Goal: Task Accomplishment & Management: Use online tool/utility

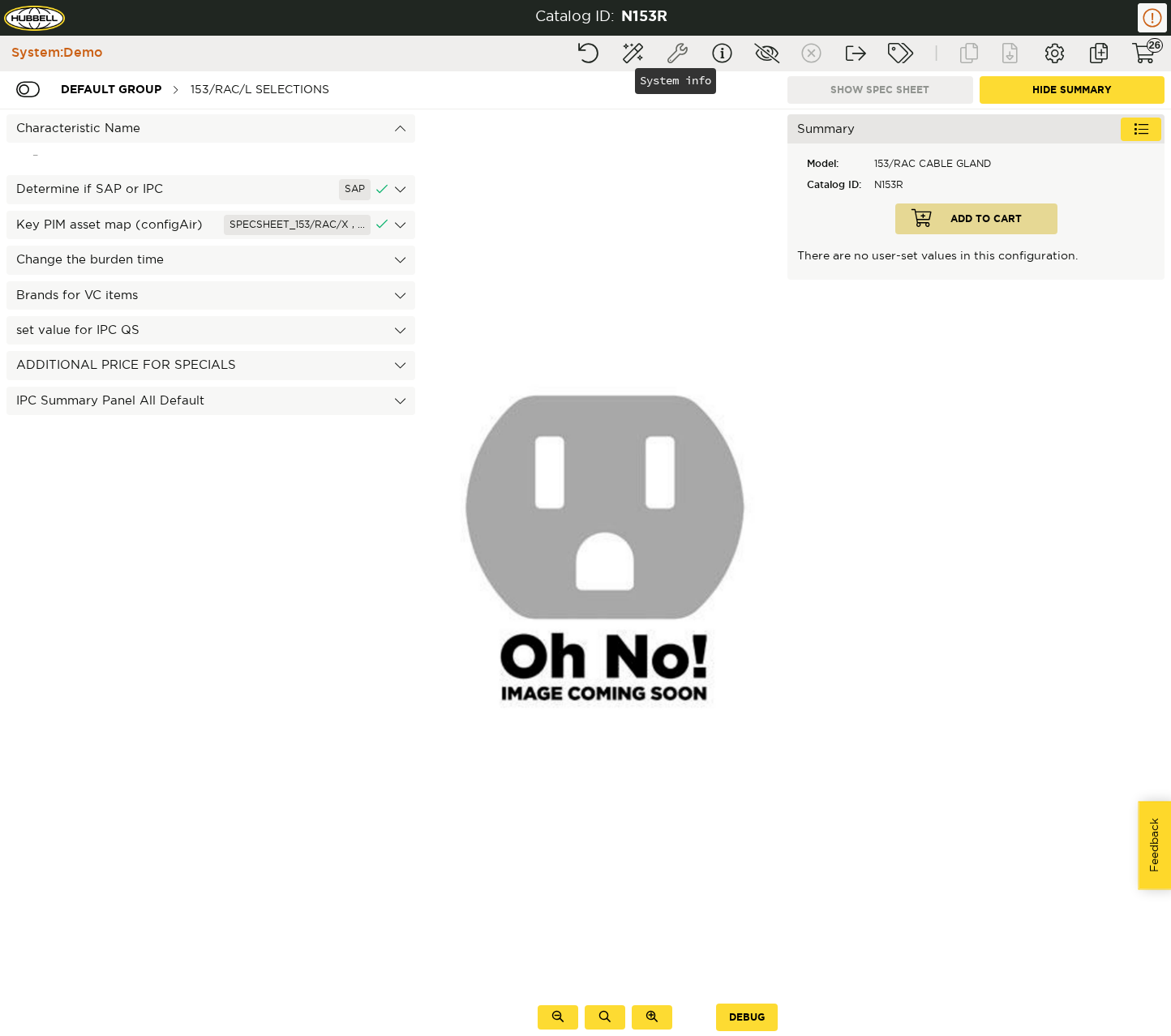
click at [682, 60] on button "System info" at bounding box center [677, 53] width 40 height 29
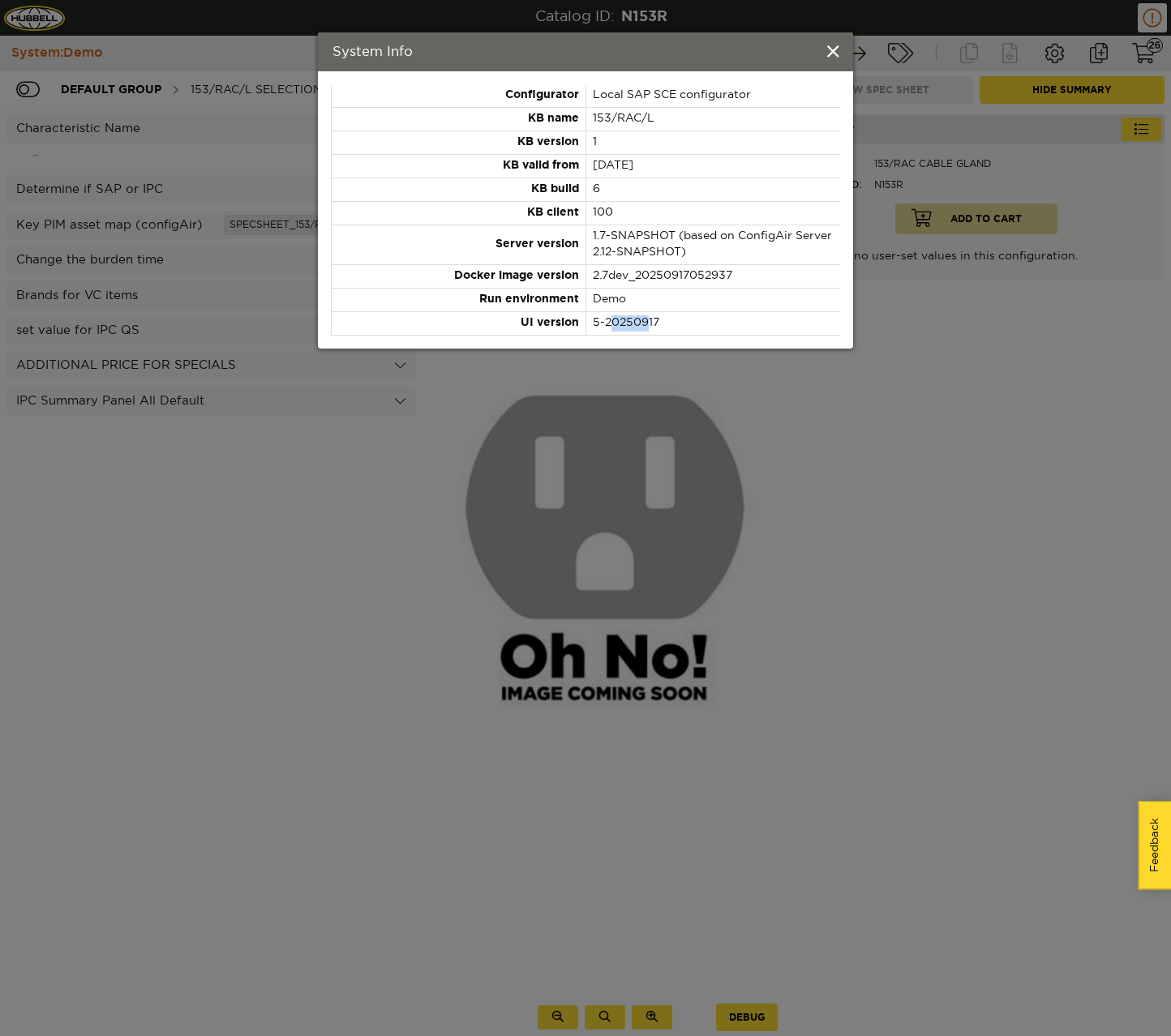
drag, startPoint x: 611, startPoint y: 324, endPoint x: 646, endPoint y: 324, distance: 35.0
click at [646, 324] on td "5-20250917" at bounding box center [713, 324] width 255 height 23
click at [838, 55] on span at bounding box center [833, 53] width 12 height 18
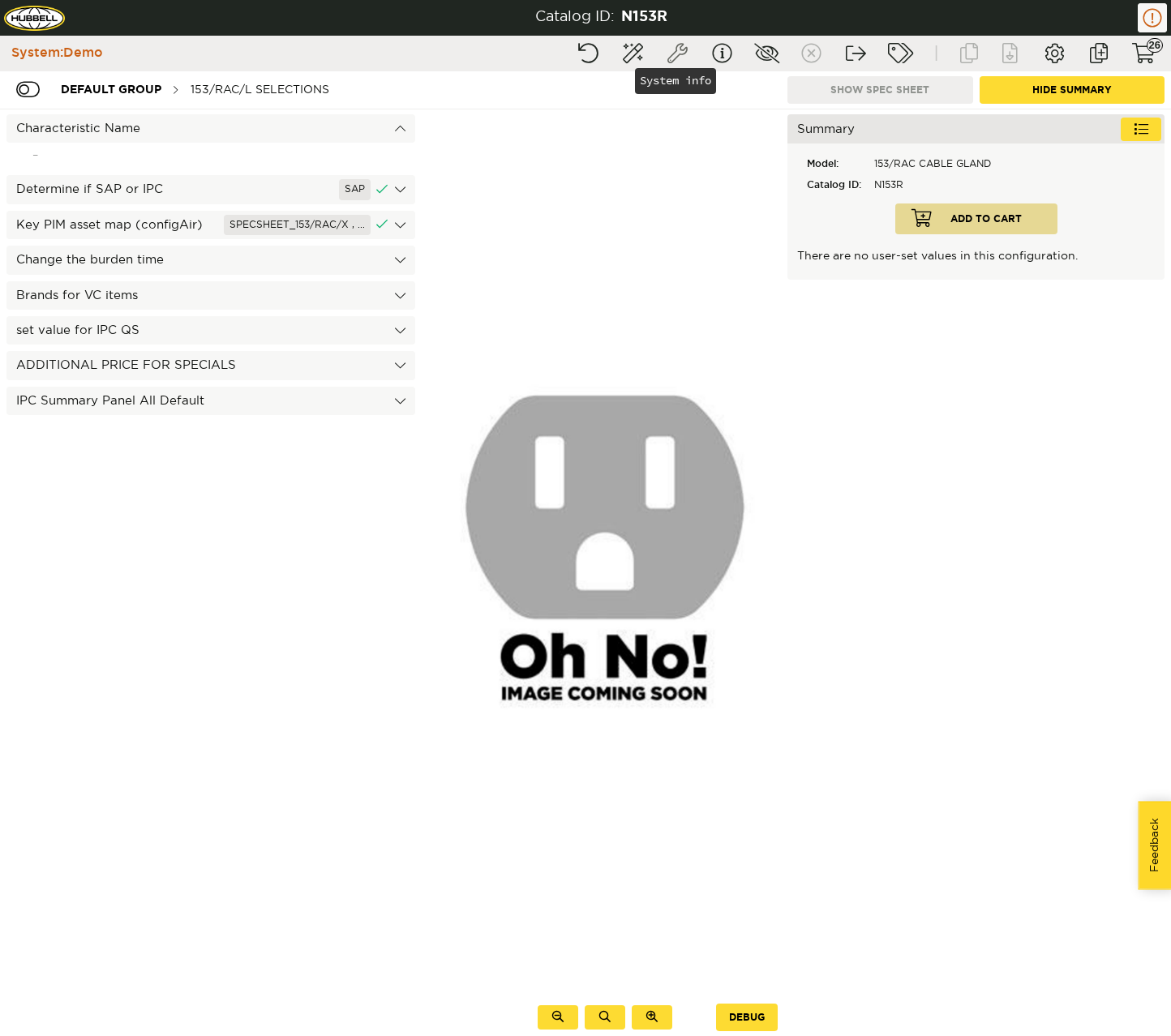
click at [675, 52] on button "System info" at bounding box center [677, 53] width 40 height 29
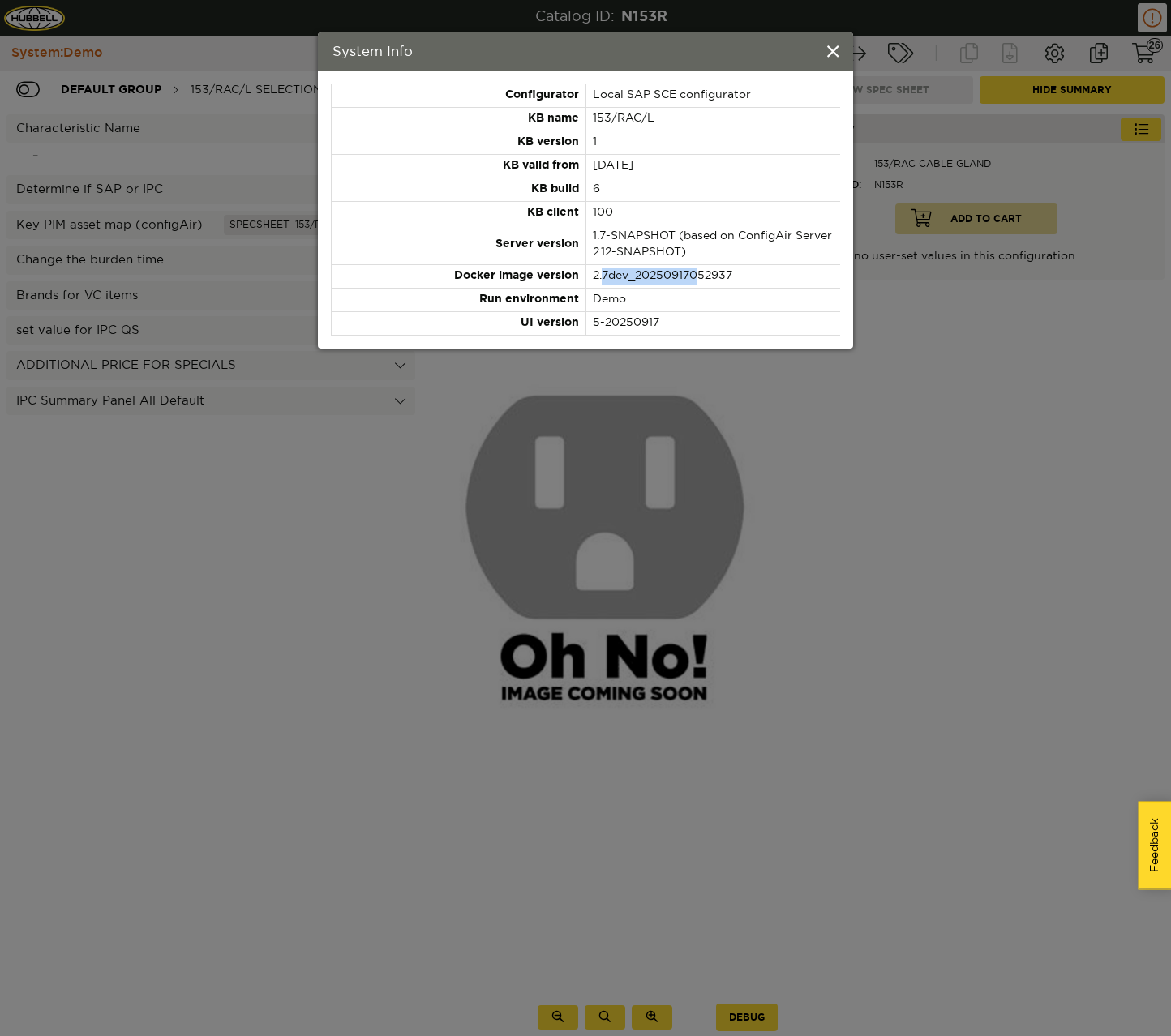
drag, startPoint x: 604, startPoint y: 274, endPoint x: 702, endPoint y: 271, distance: 98.0
click at [702, 271] on td "2.7dev_20250917052937" at bounding box center [713, 277] width 255 height 23
drag, startPoint x: 600, startPoint y: 320, endPoint x: 650, endPoint y: 320, distance: 50.0
click at [650, 320] on td "5-20250917" at bounding box center [713, 324] width 255 height 23
click at [832, 46] on span at bounding box center [833, 53] width 12 height 18
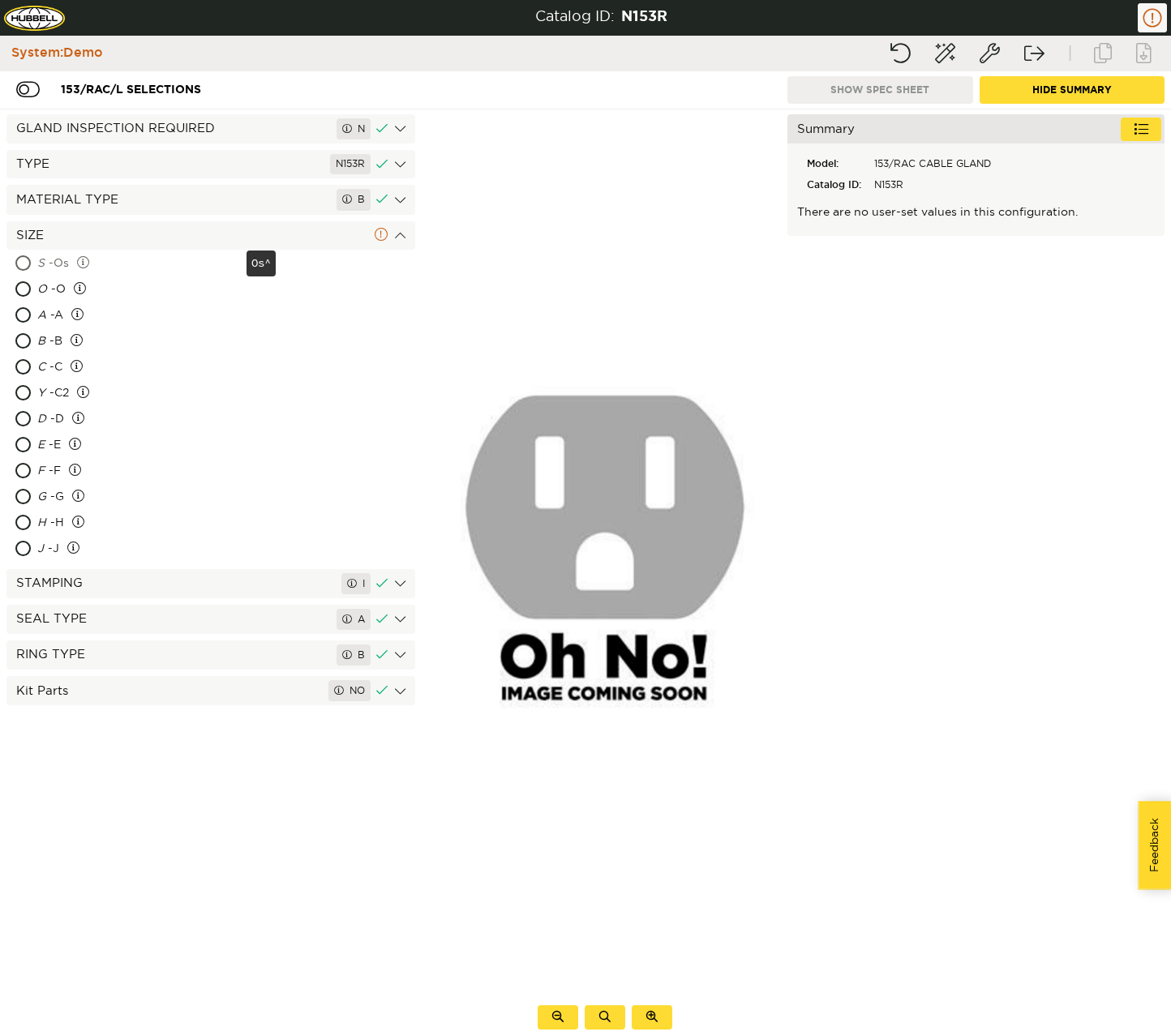
click at [61, 265] on div "S - Os" at bounding box center [140, 264] width 206 height 26
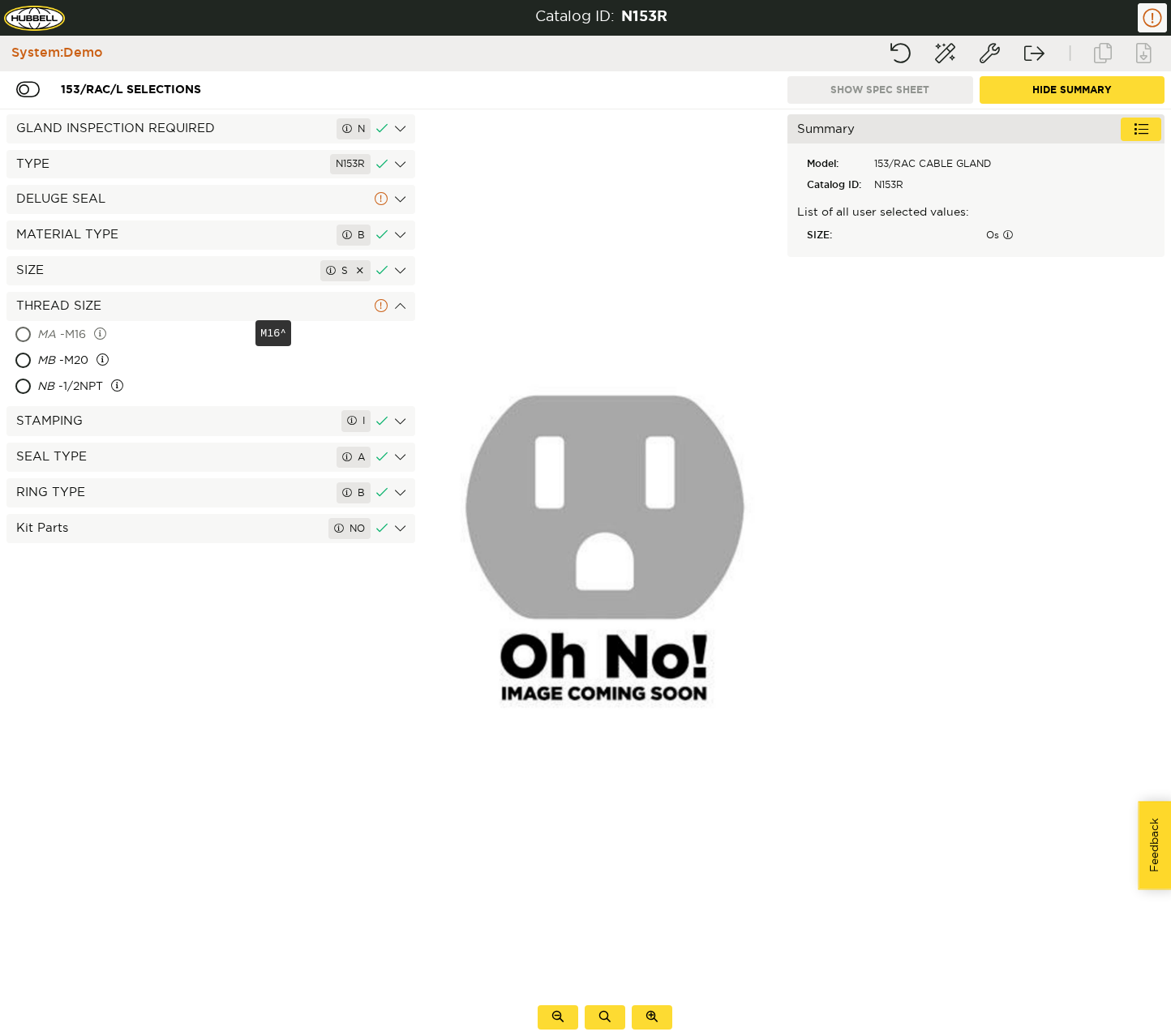
click at [44, 329] on span "MA" at bounding box center [46, 335] width 18 height 12
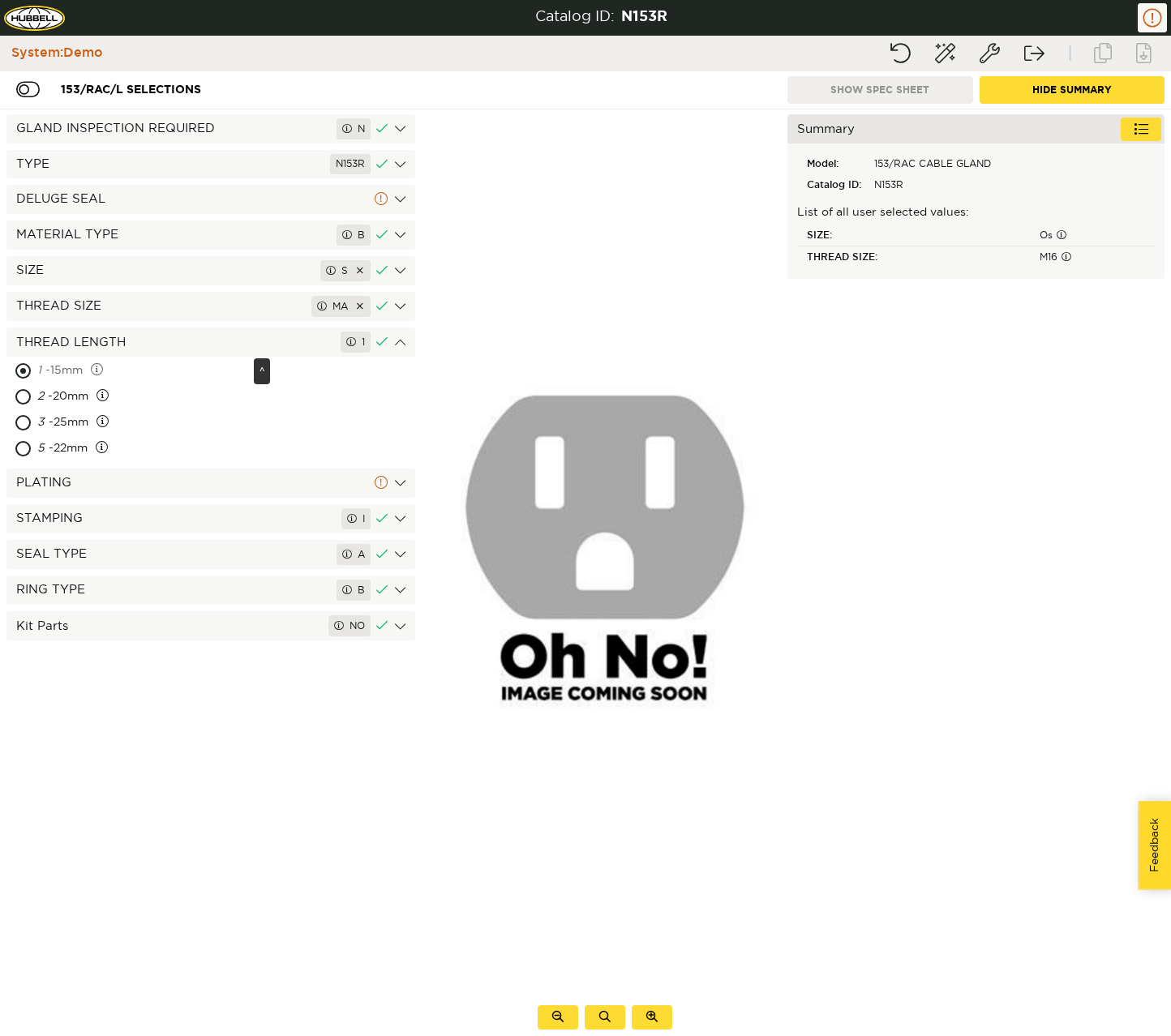
click at [56, 365] on div "1 - 15mm" at bounding box center [144, 371] width 214 height 26
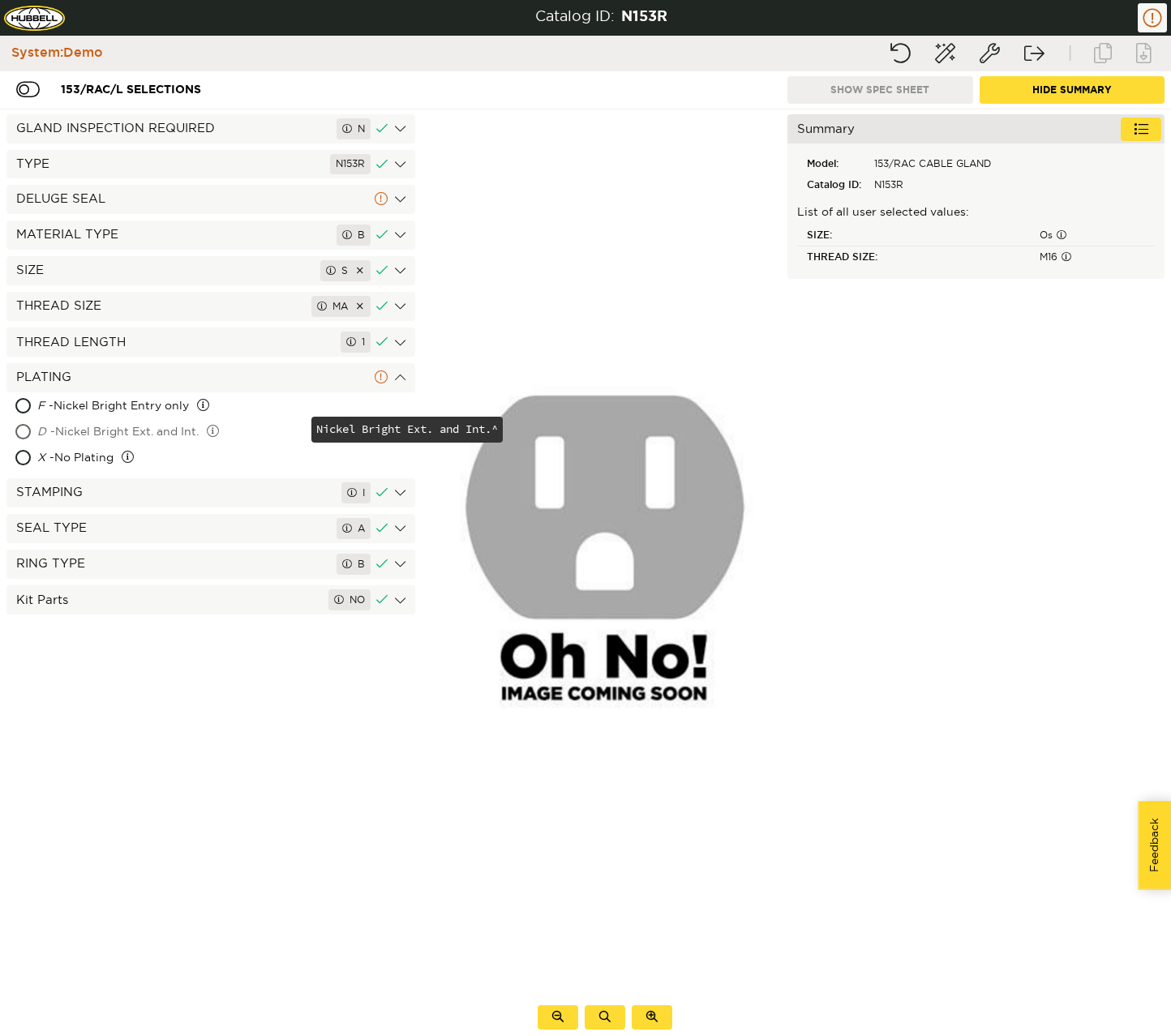
click at [191, 431] on div "D - Nickel Bright Ext. and Int." at bounding box center [173, 433] width 271 height 26
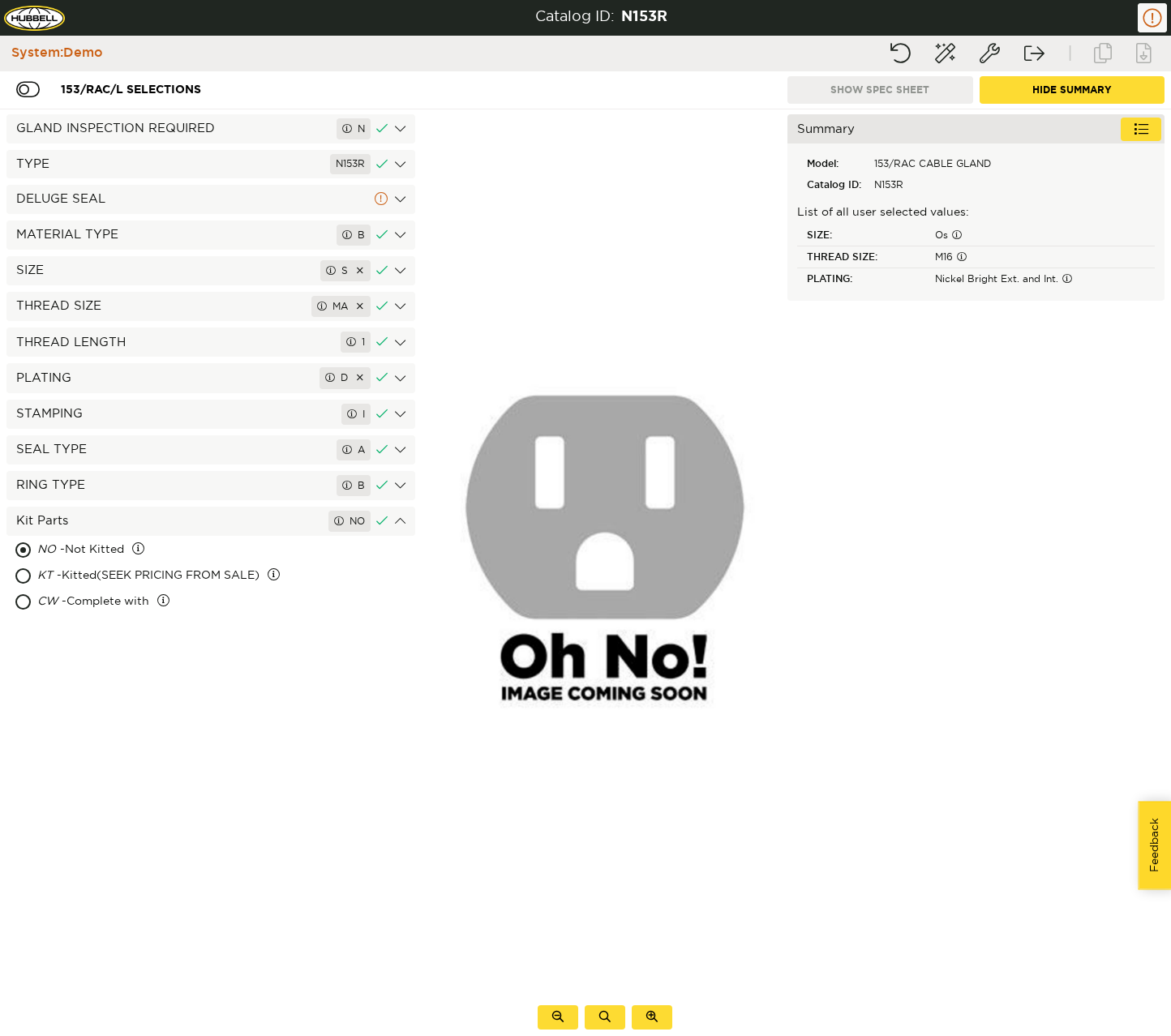
click at [223, 199] on div "DELUGE SEAL" at bounding box center [211, 199] width 409 height 29
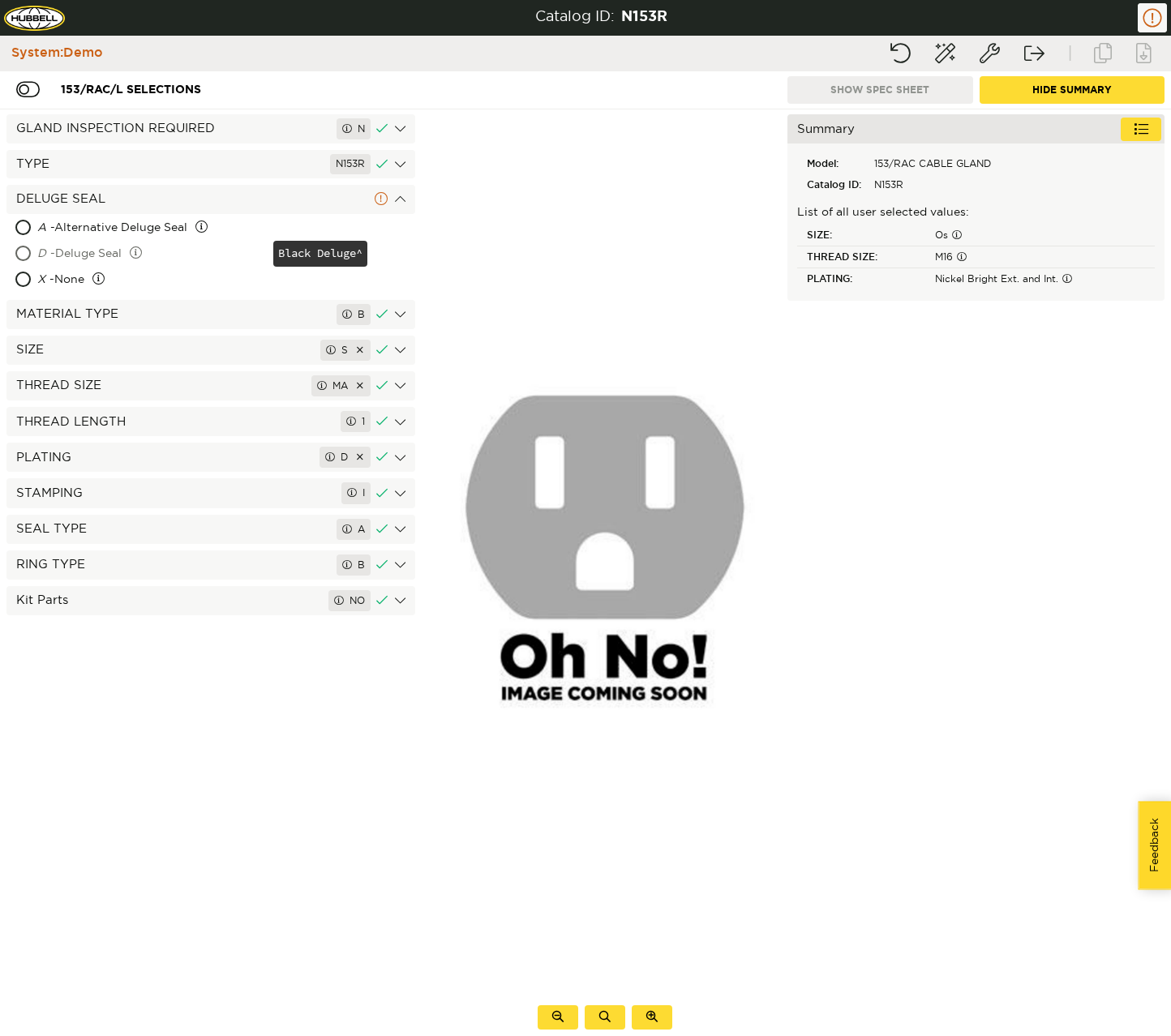
click at [64, 247] on div "D - Deluge Seal" at bounding box center [154, 254] width 233 height 26
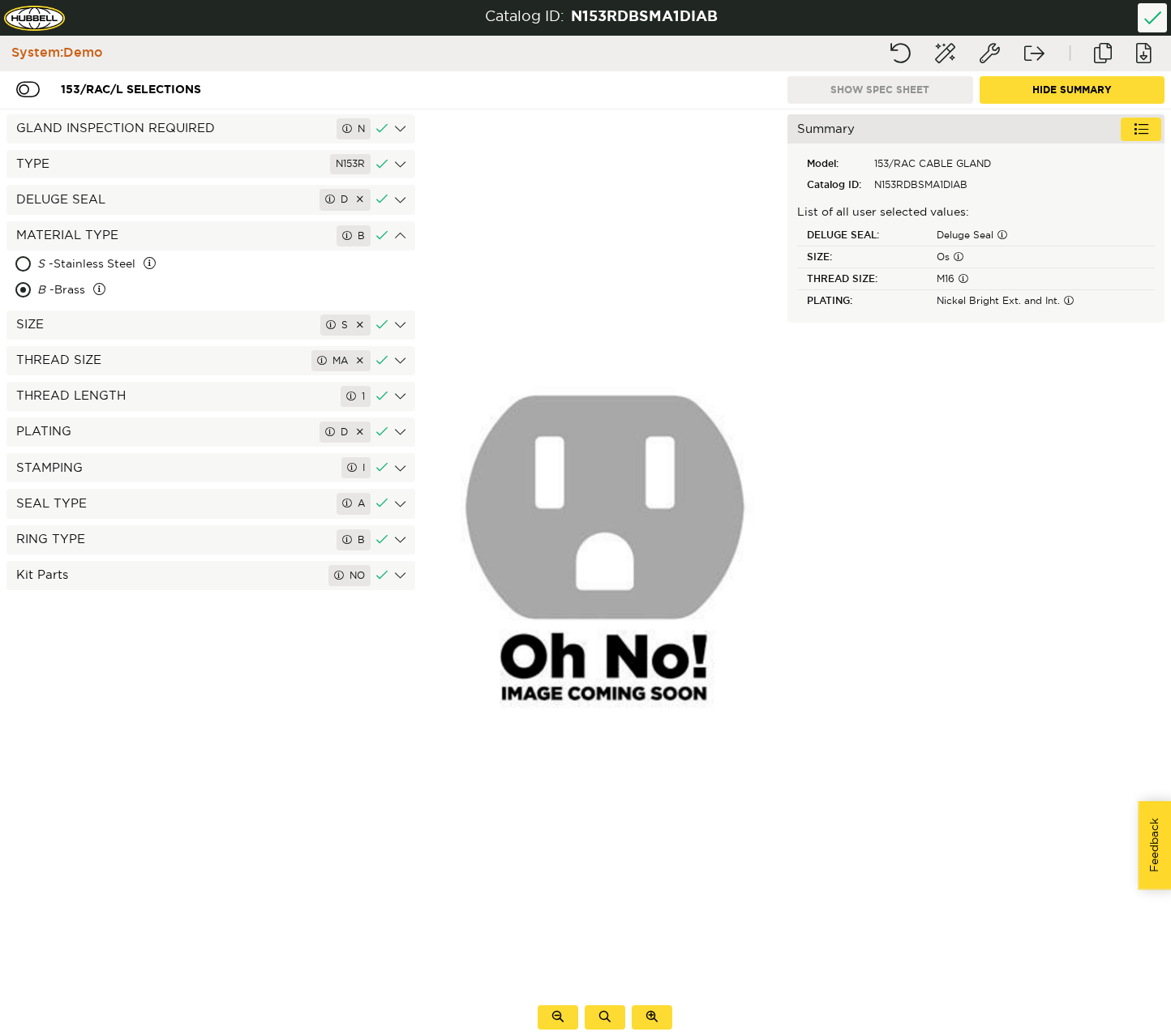
click at [398, 238] on div "MATERIAL TYPE B" at bounding box center [211, 236] width 409 height 29
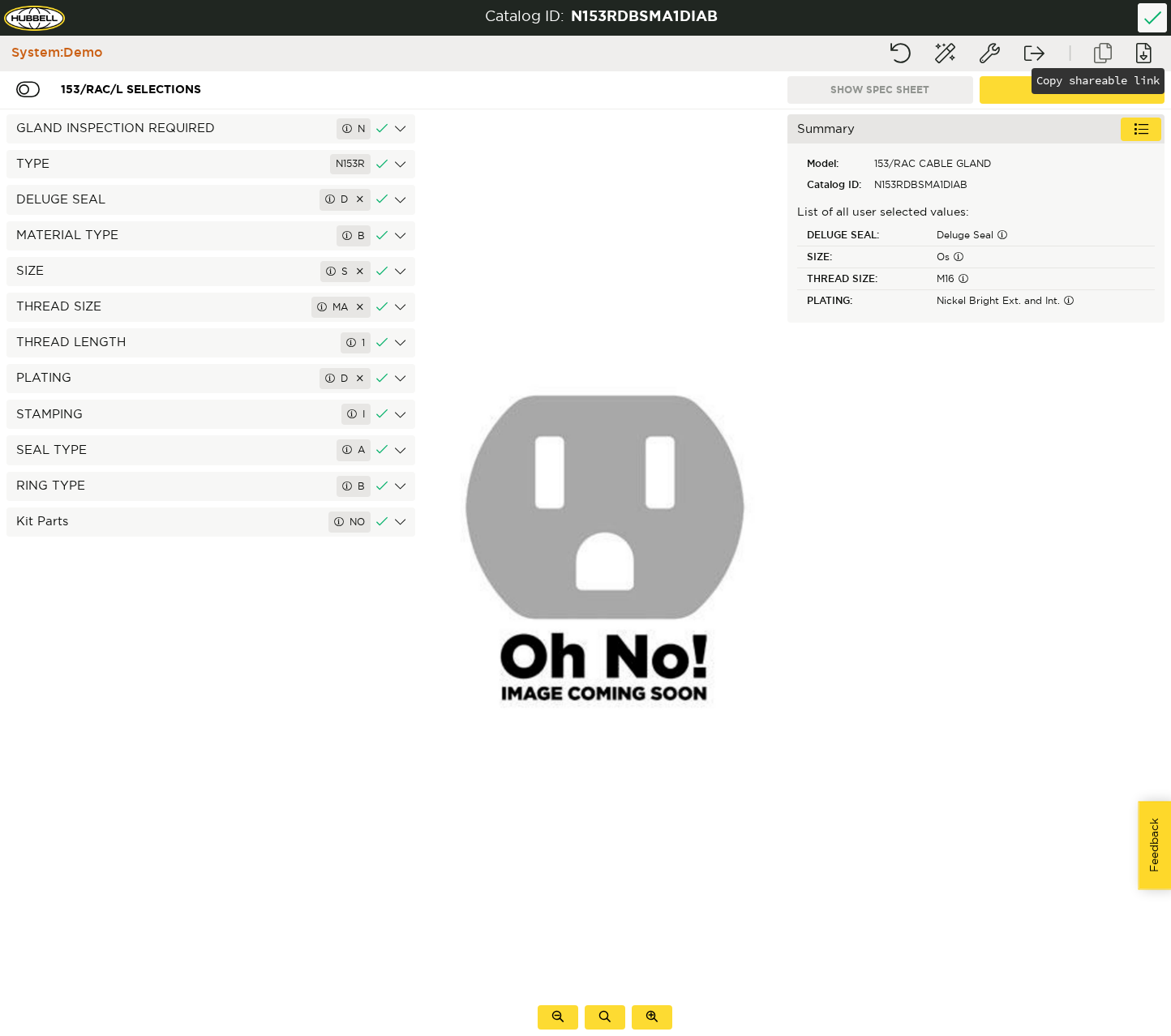
click at [1104, 57] on button "Copy shareable link" at bounding box center [1103, 53] width 40 height 29
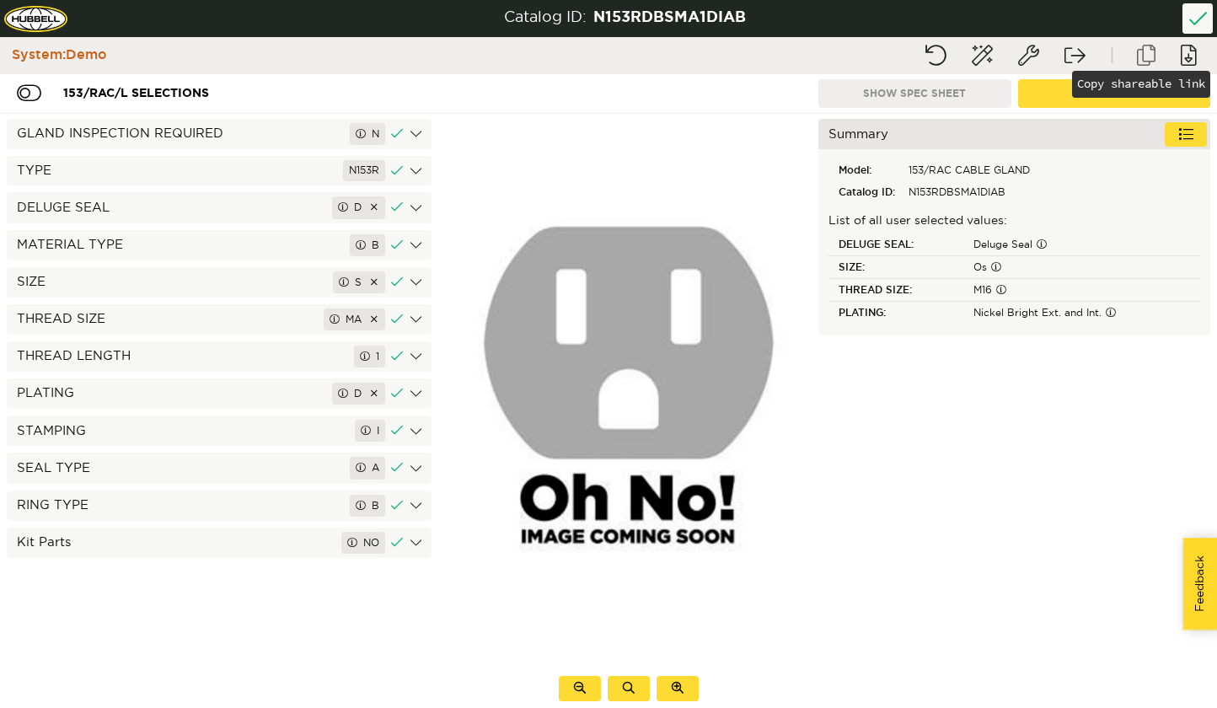
click at [1142, 58] on button "Copy shareable link" at bounding box center [1146, 55] width 42 height 30
click at [1140, 62] on button "Copy shareable link" at bounding box center [1146, 55] width 42 height 30
click at [1180, 57] on button "Document download" at bounding box center [1188, 55] width 42 height 30
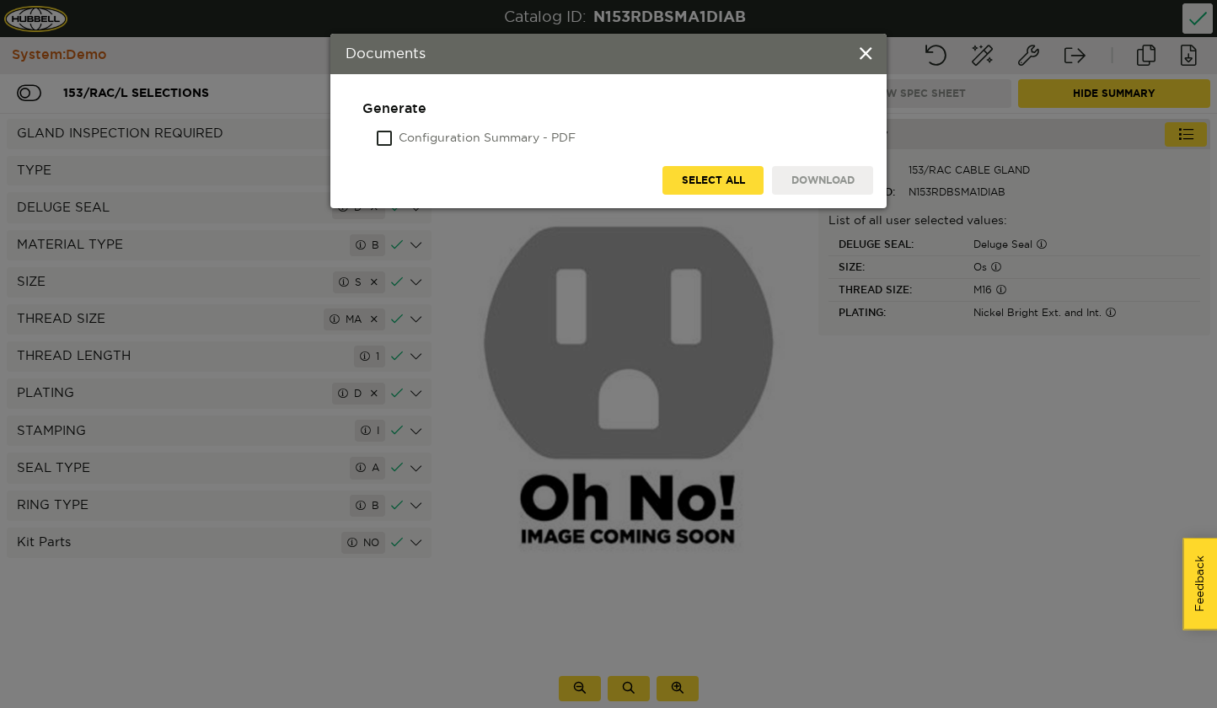
click at [498, 134] on label "Configuration Summary - PDF" at bounding box center [487, 139] width 177 height 17
click at [378, 134] on input "Configuration Summary - PDF" at bounding box center [378, 139] width 0 height 17
click at [826, 186] on button "Download" at bounding box center [822, 180] width 101 height 29
click at [864, 52] on span at bounding box center [866, 55] width 12 height 19
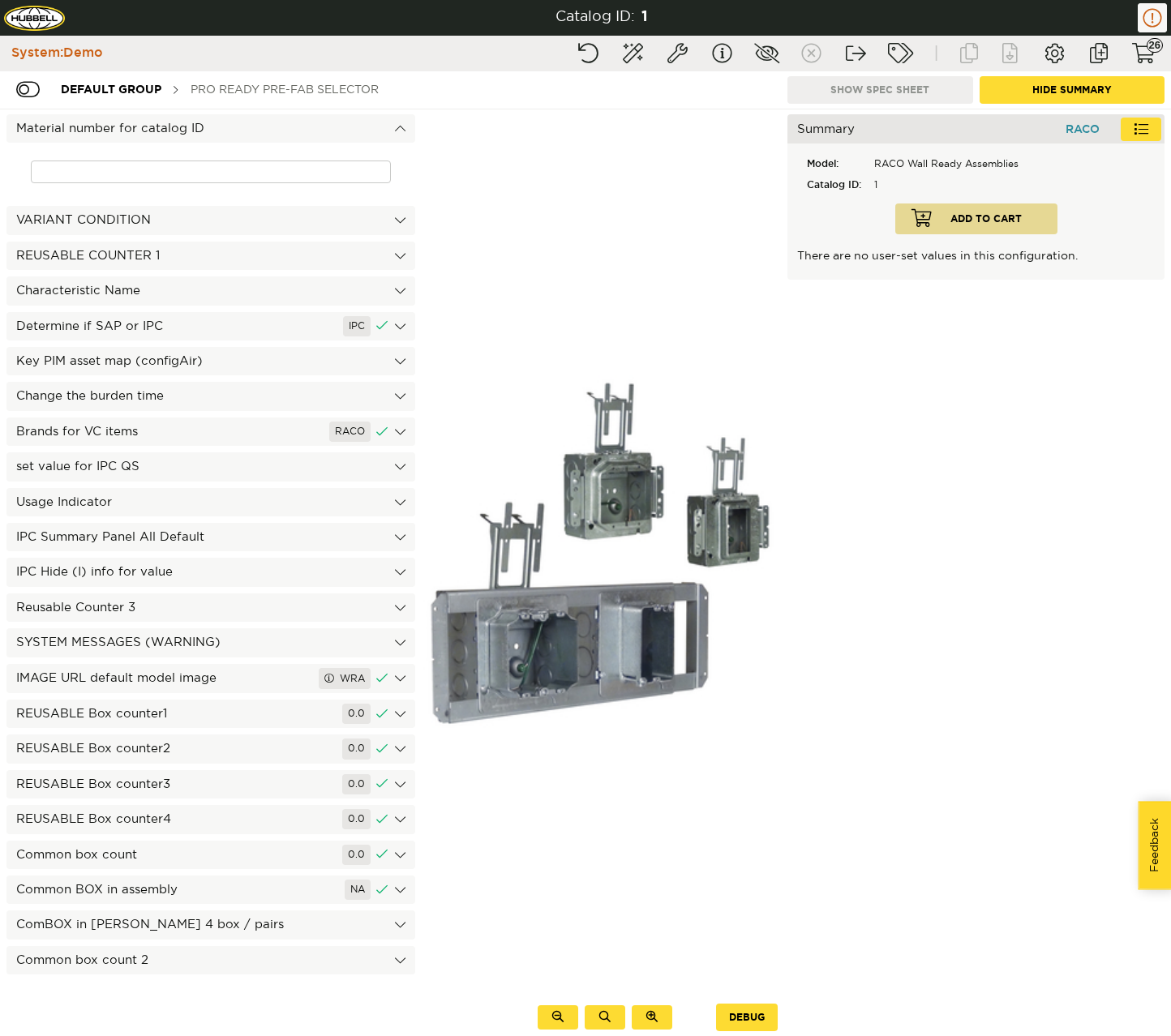
click at [276, 86] on div "PRO Ready Pre-Fab Selector" at bounding box center [285, 89] width 204 height 30
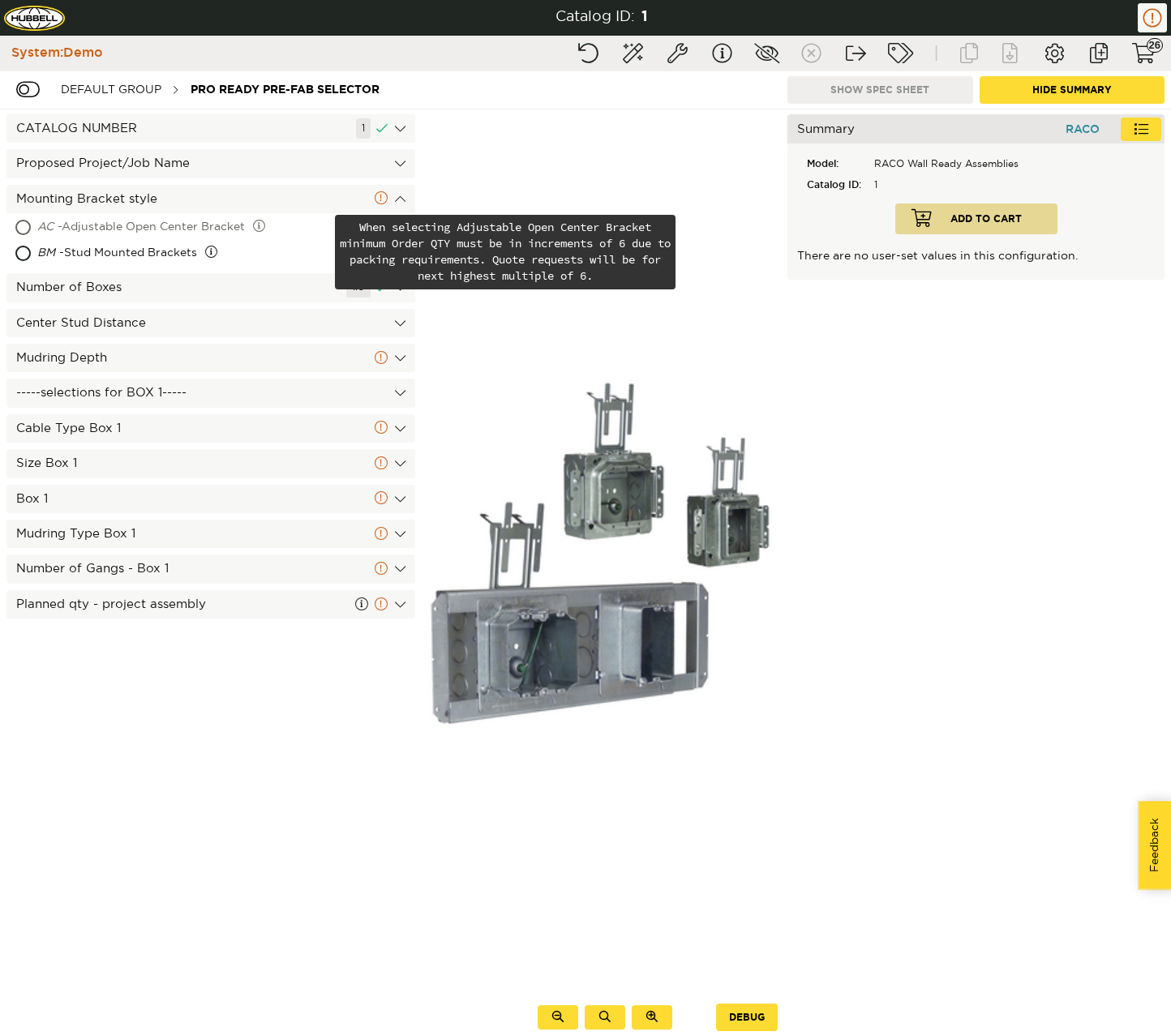
click at [179, 234] on div "AC - Adjustable Open Center Bracket" at bounding box center [185, 227] width 294 height 26
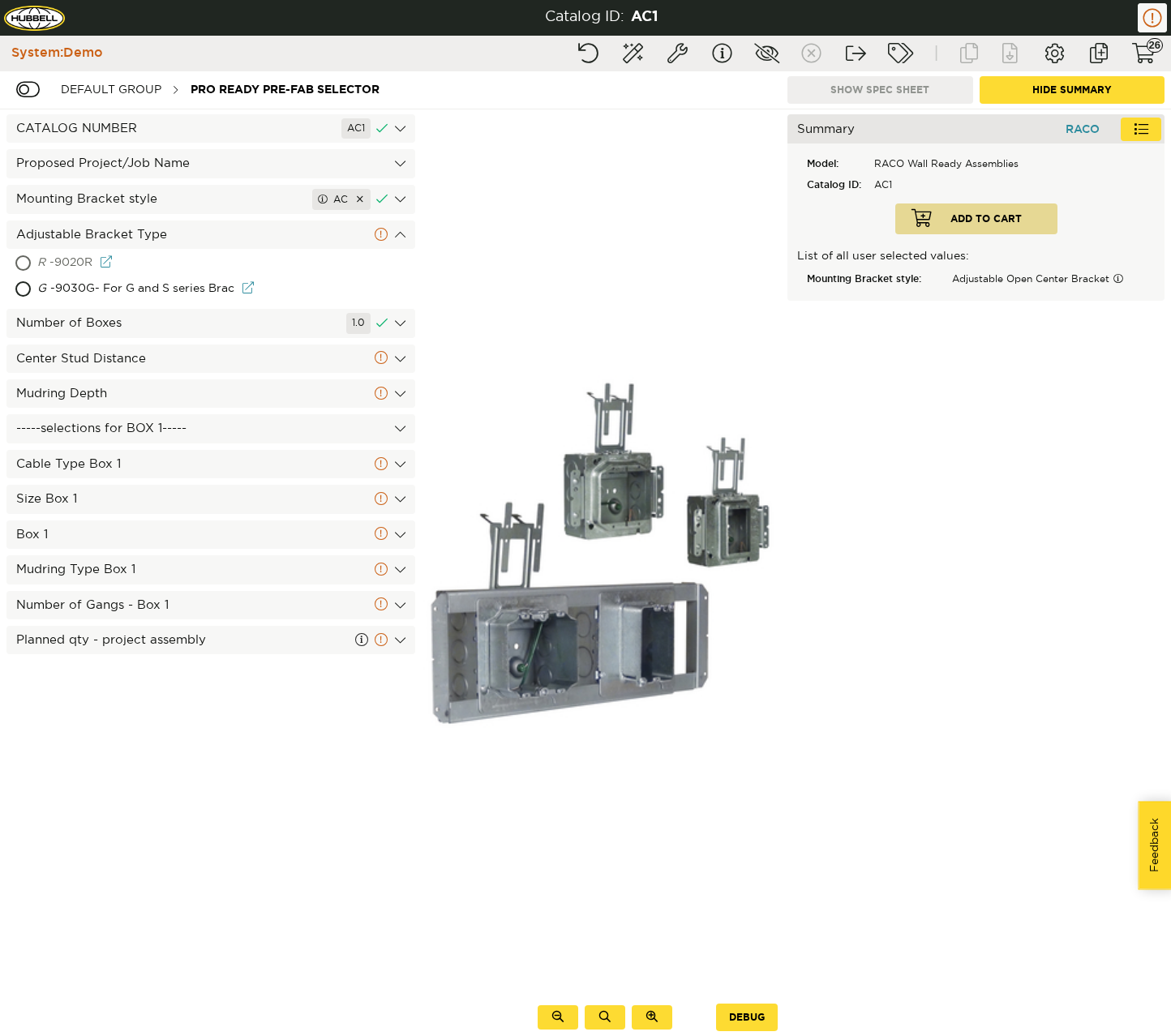
click at [157, 263] on div "R - 9020R" at bounding box center [144, 263] width 215 height 26
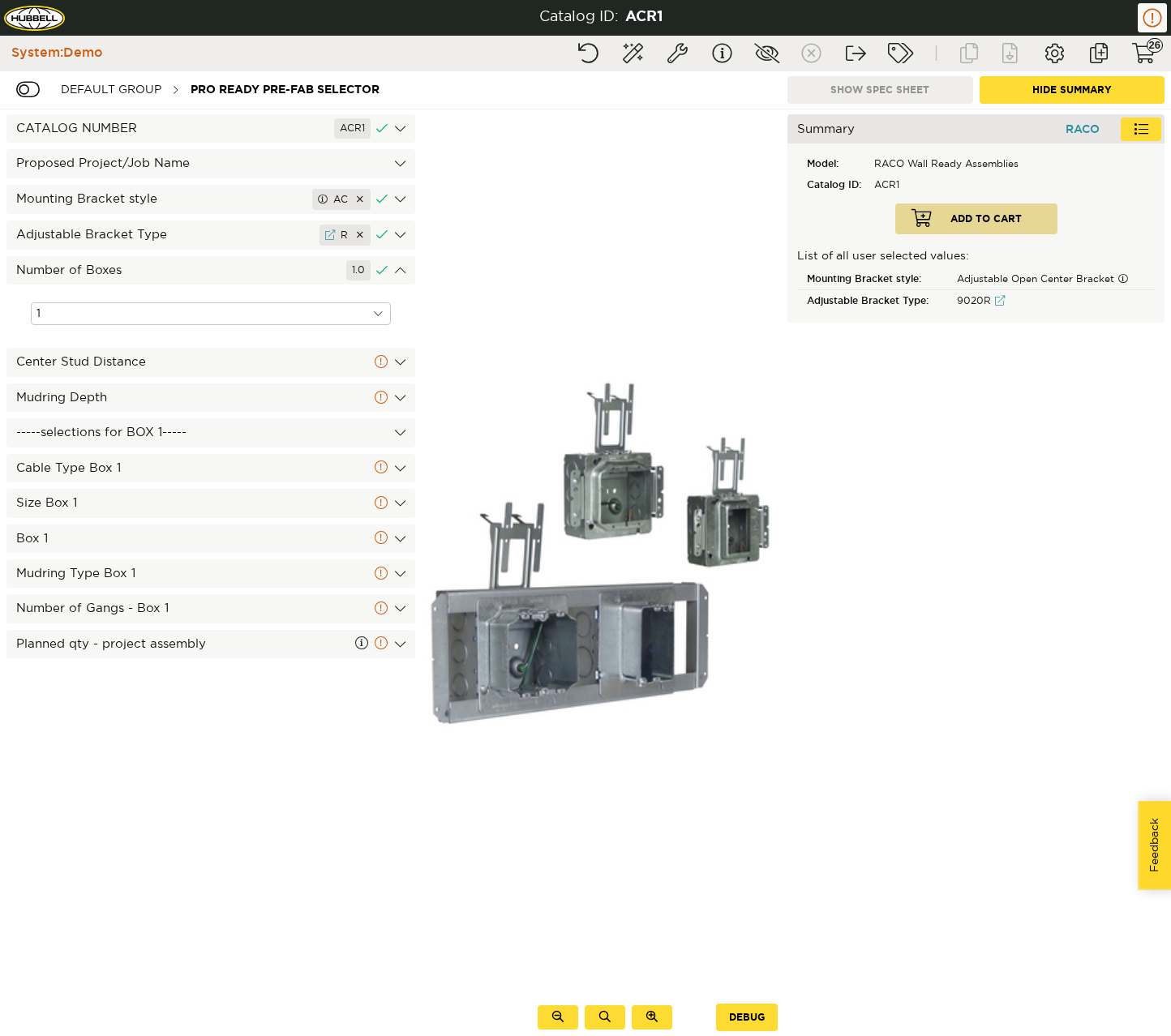
click at [143, 371] on div "Center Stud Distance" at bounding box center [211, 363] width 409 height 29
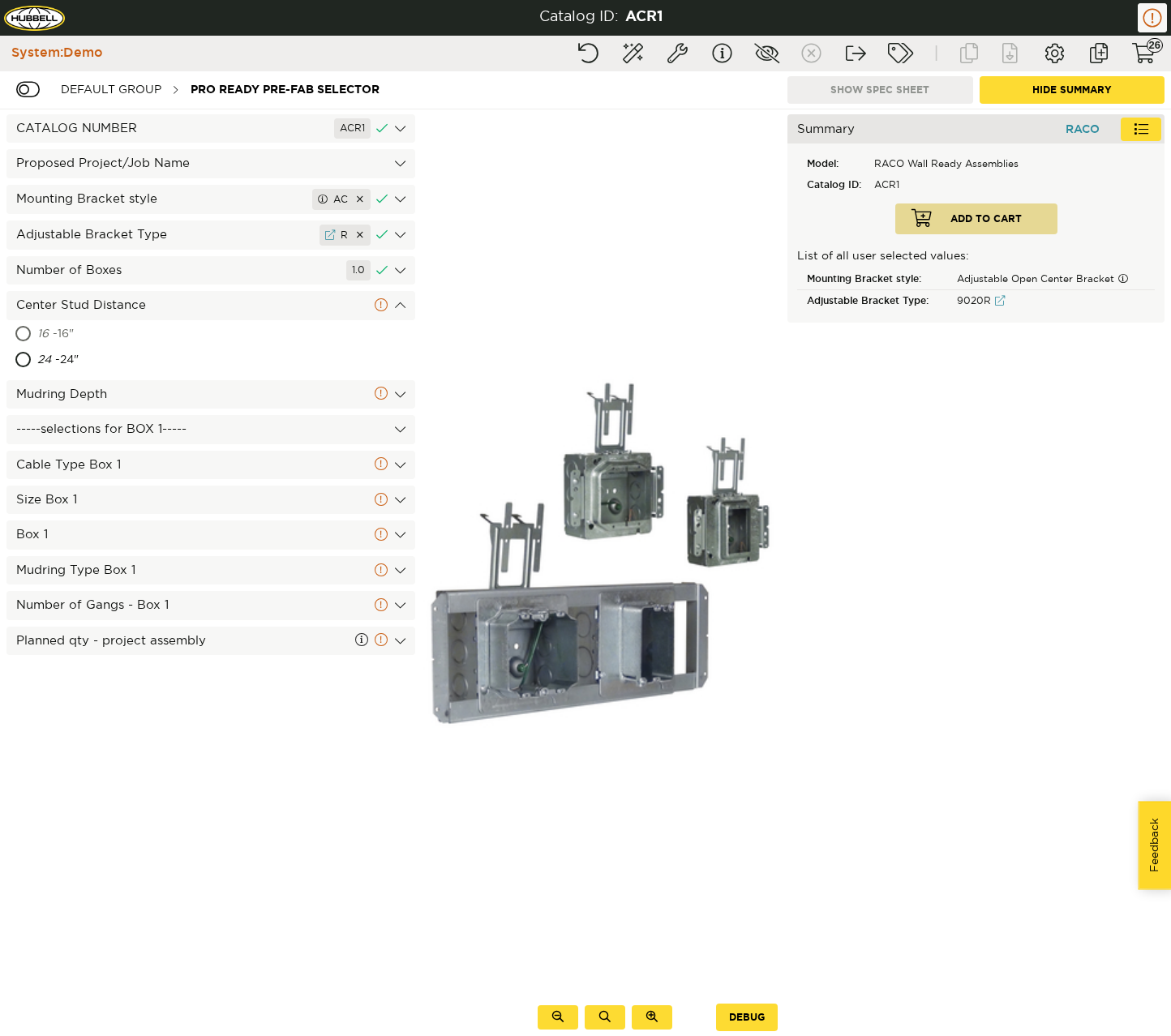
click at [136, 341] on div "16 - 16"" at bounding box center [136, 335] width 196 height 26
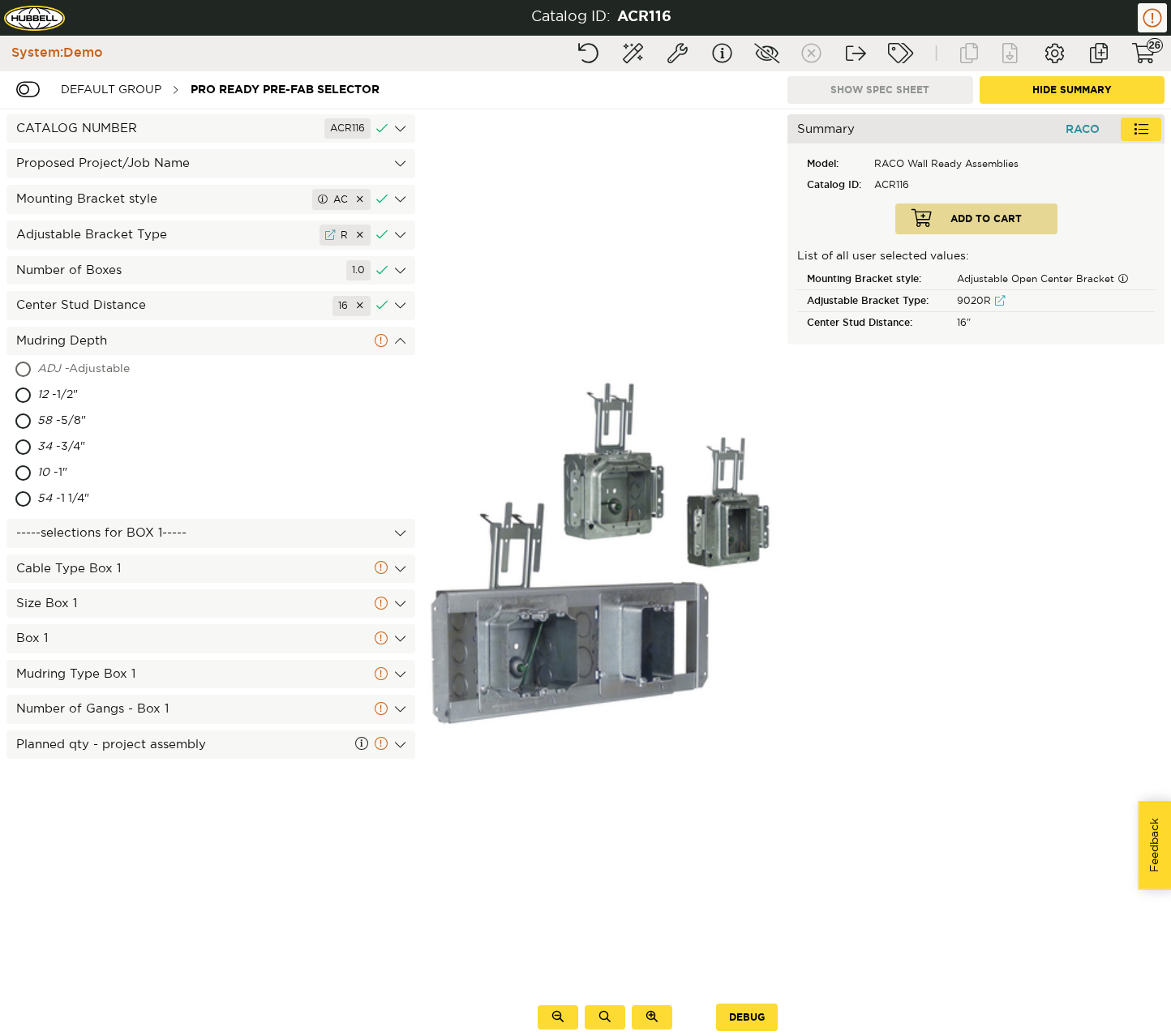
click at [130, 374] on div "ADJ - Adjustable" at bounding box center [149, 369] width 224 height 26
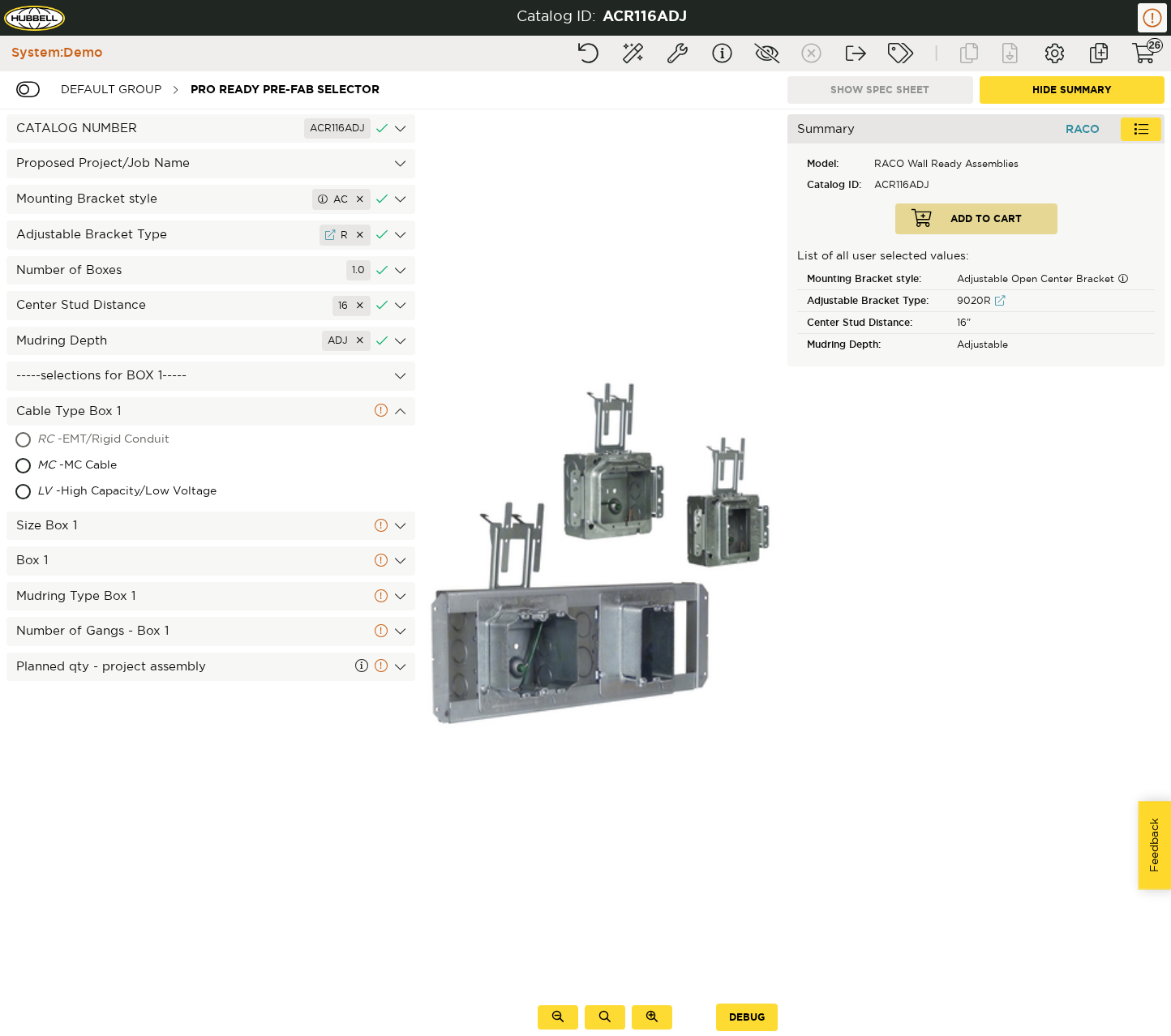
click at [119, 434] on div "RC - EMT/Rigid Conduit" at bounding box center [160, 440] width 244 height 26
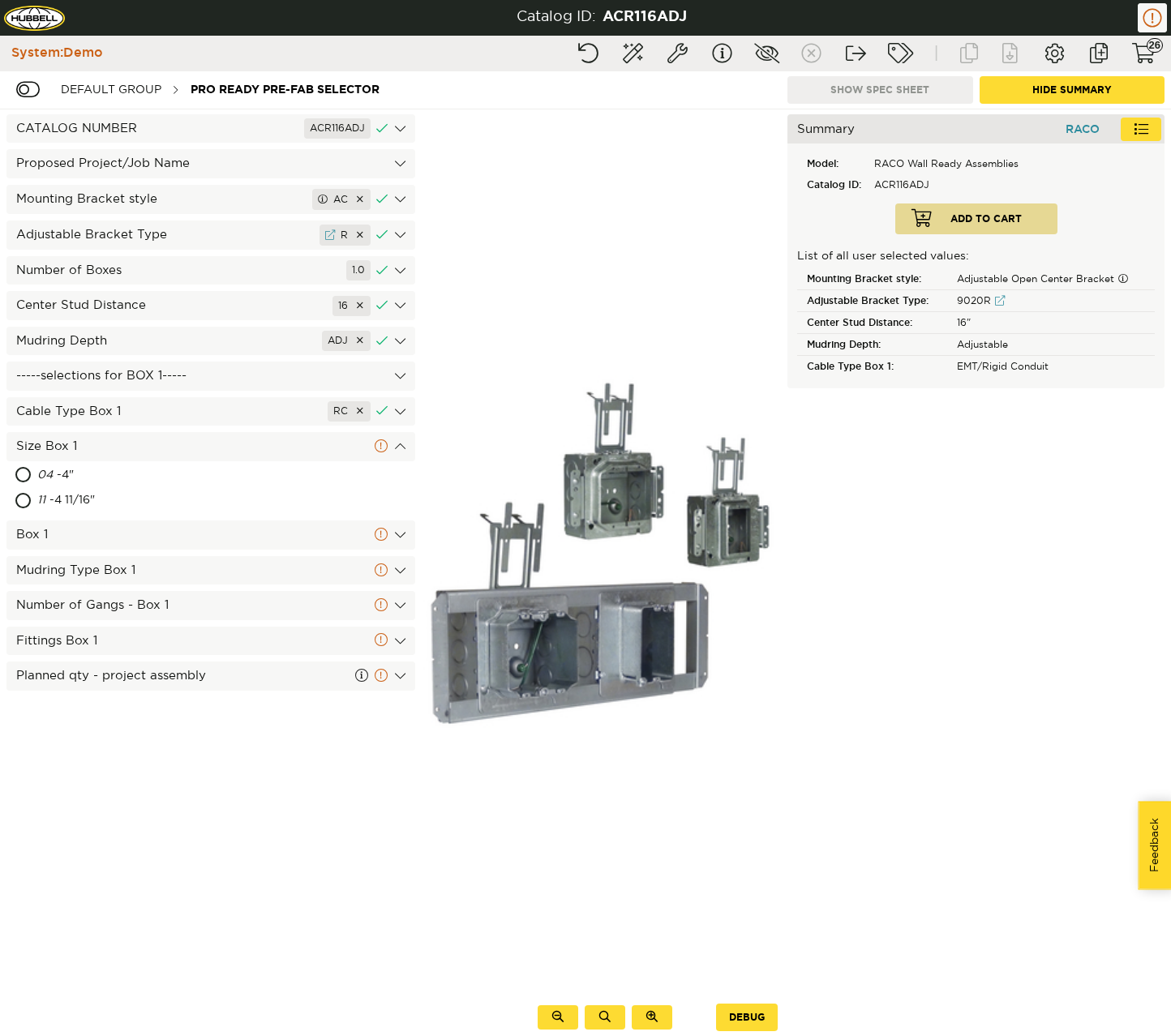
click at [117, 515] on div "CATALOG NUMBER ACR116ADJ Proposed Project/Job Name Mounting Bracket style AC Ad…" at bounding box center [211, 572] width 421 height 926
click at [117, 504] on div "11 - 4 11/16"" at bounding box center [140, 500] width 207 height 26
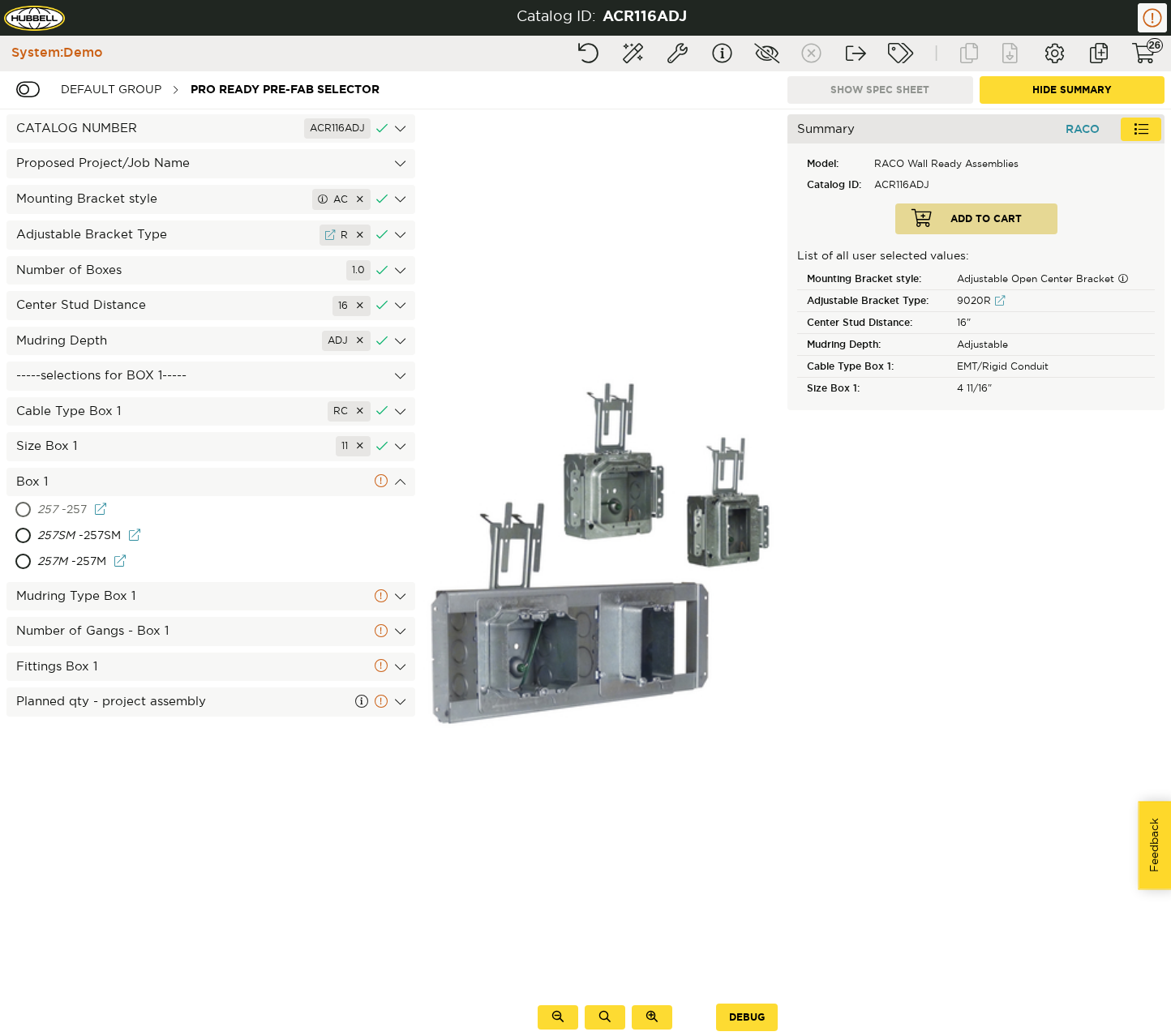
click at [116, 513] on div "257 - 257" at bounding box center [143, 511] width 213 height 26
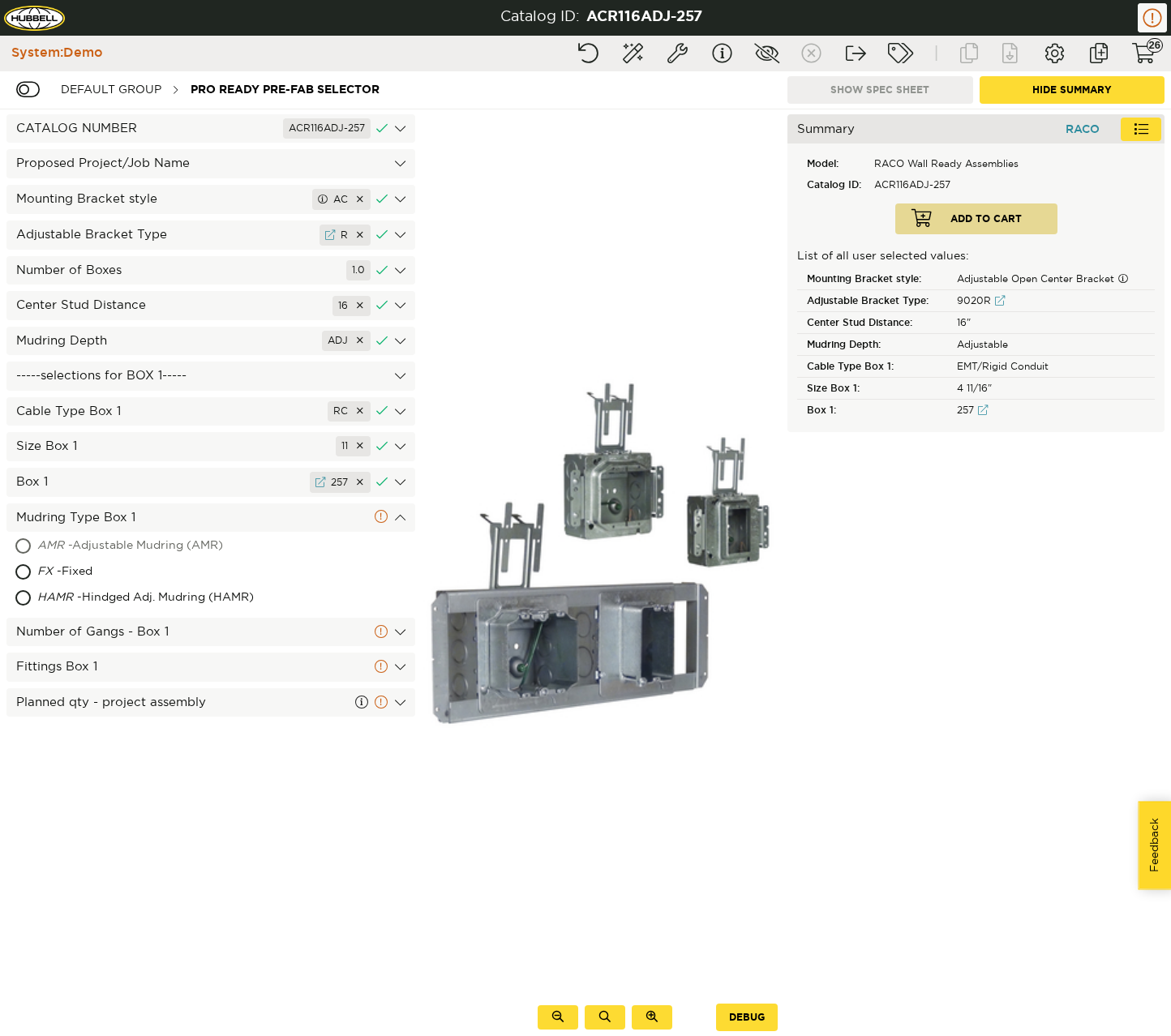
click at [116, 538] on div "AMR - Adjustable Mudring (AMR)" at bounding box center [173, 546] width 271 height 26
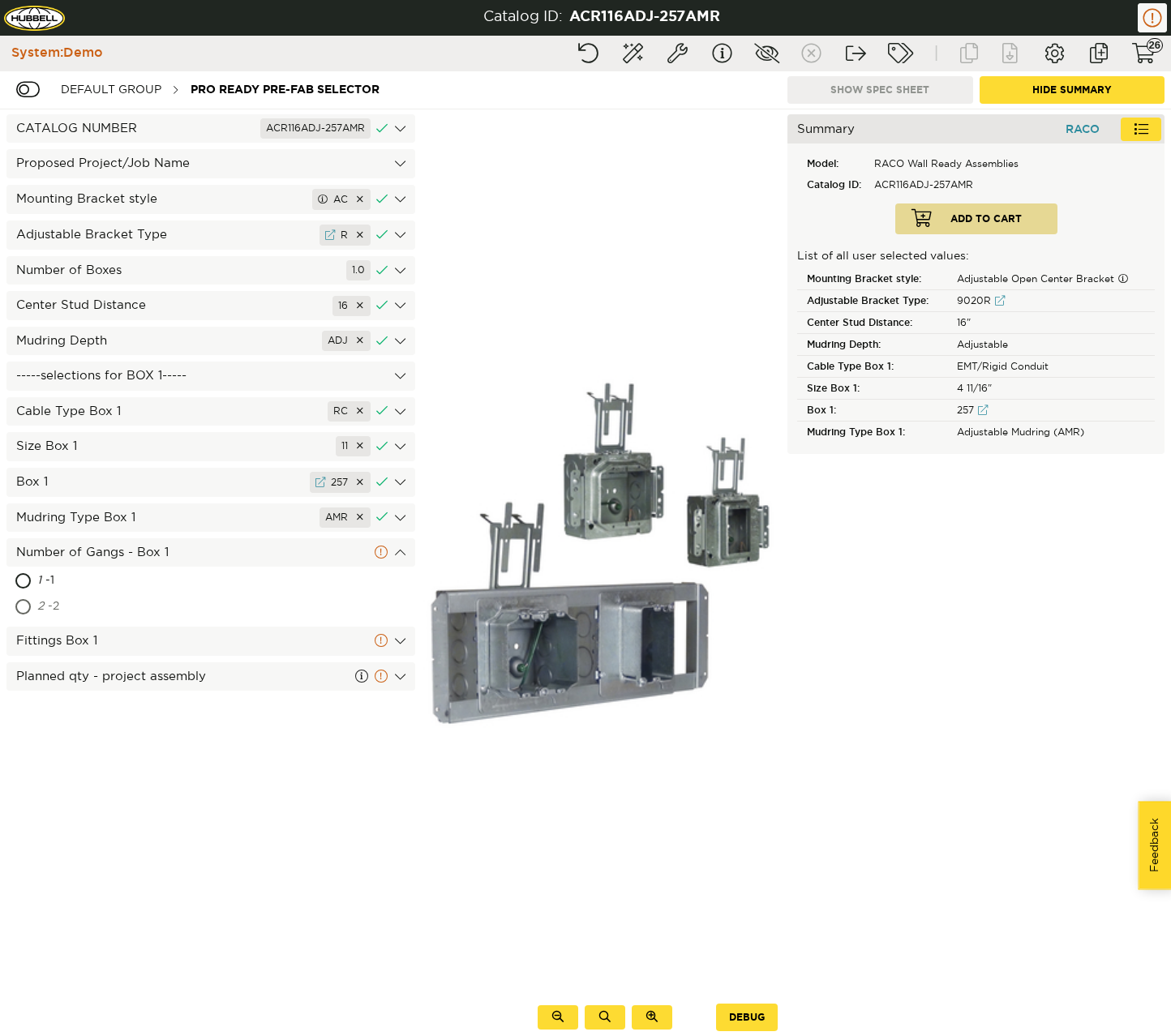
click at [113, 596] on div "2 - 2" at bounding box center [132, 607] width 189 height 26
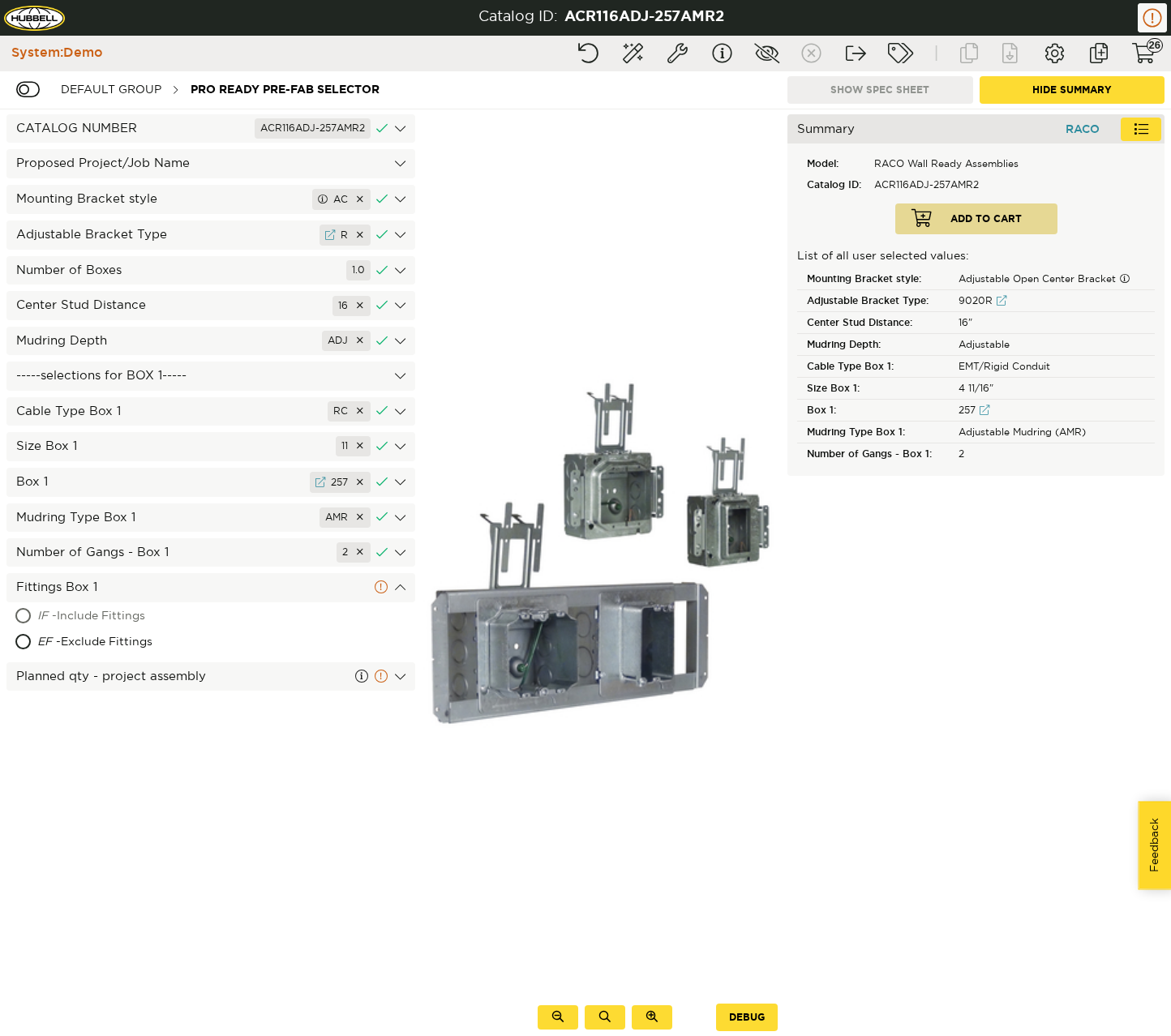
click at [110, 612] on div "IF - Include Fittings" at bounding box center [153, 617] width 232 height 26
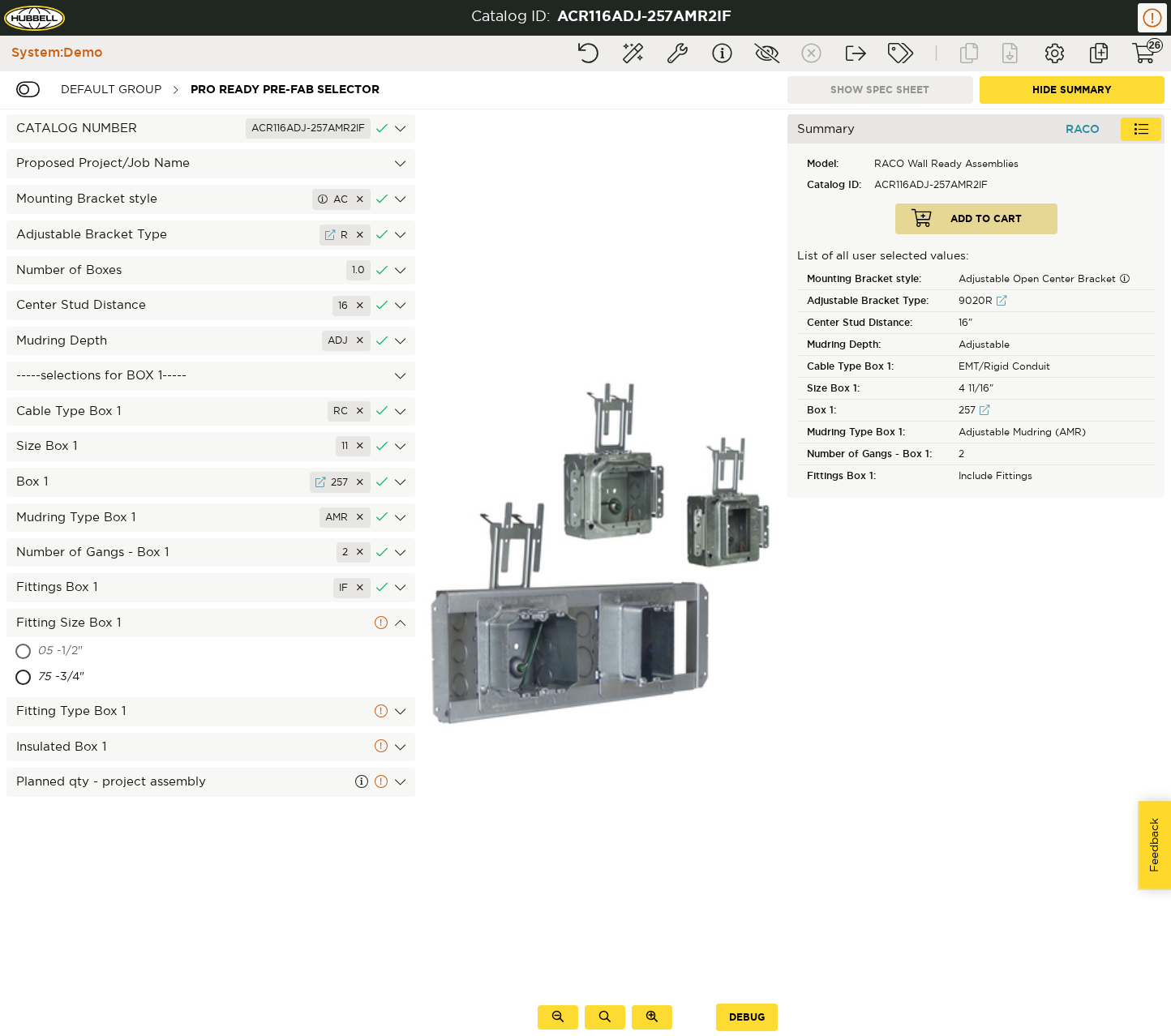
click at [111, 652] on div "05 - 1/2"" at bounding box center [138, 651] width 200 height 26
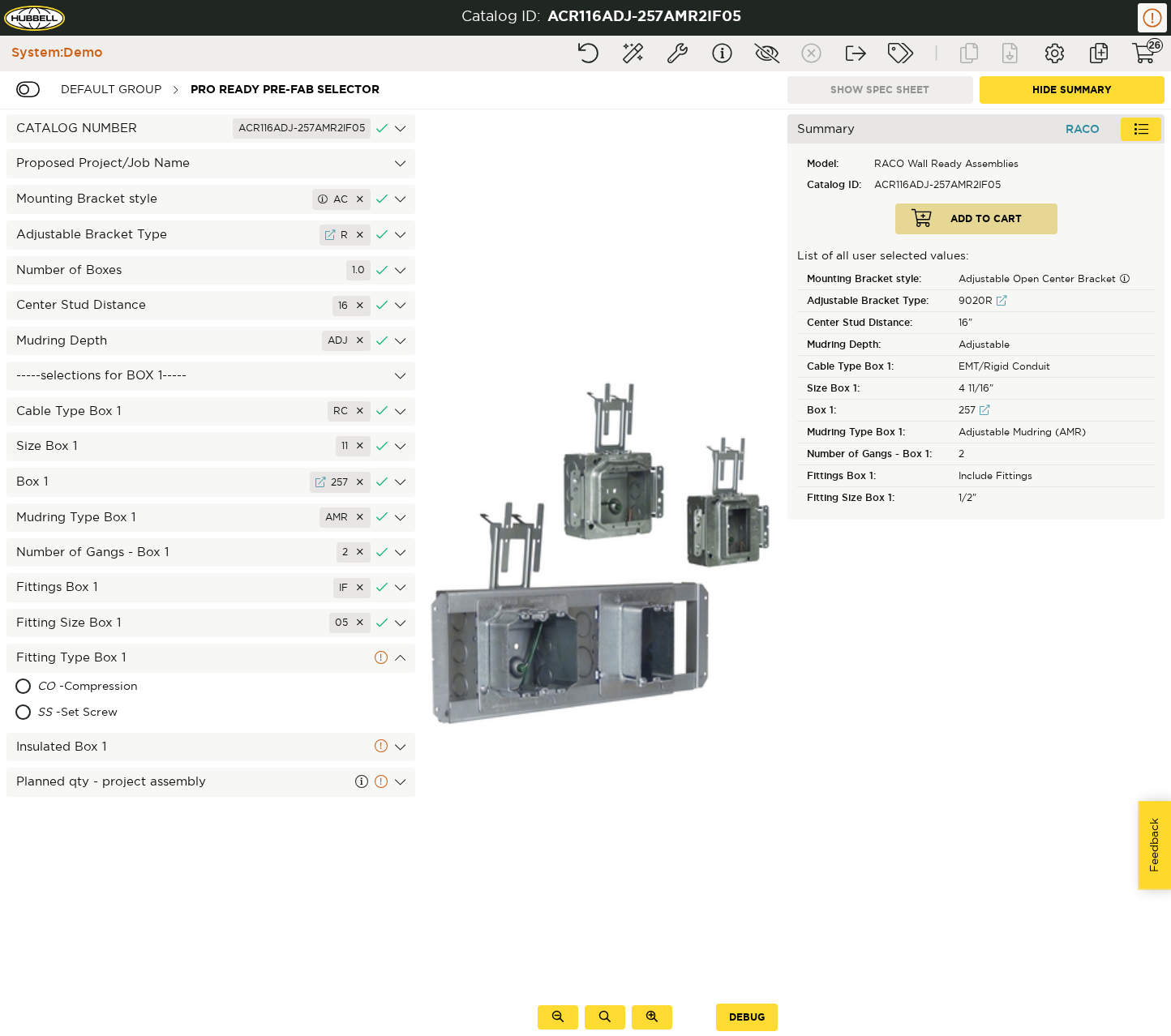
click at [115, 679] on div "CO - Compression" at bounding box center [151, 687] width 228 height 26
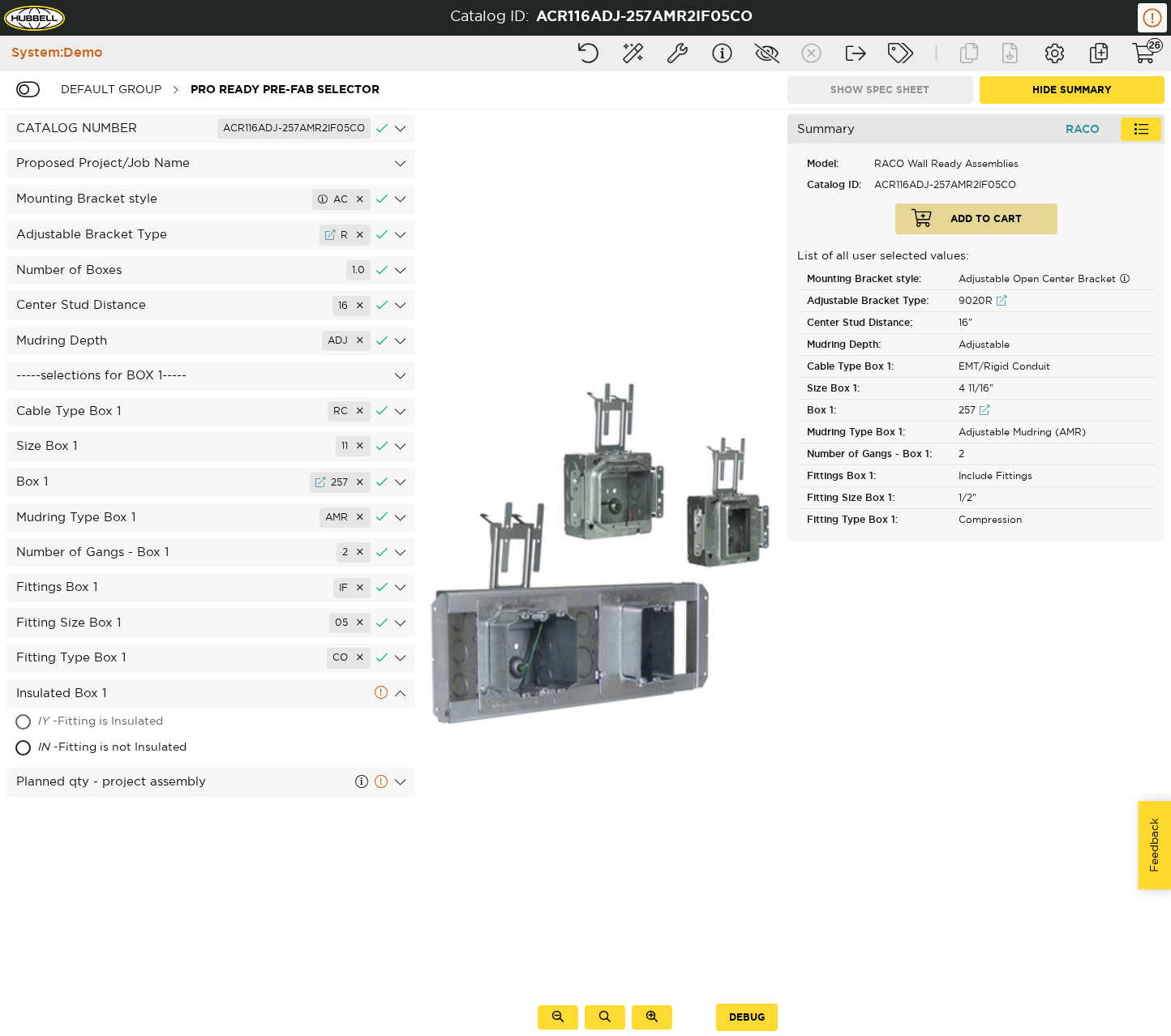
click at [108, 720] on div "IY - Fitting is Insulated" at bounding box center [158, 722] width 241 height 26
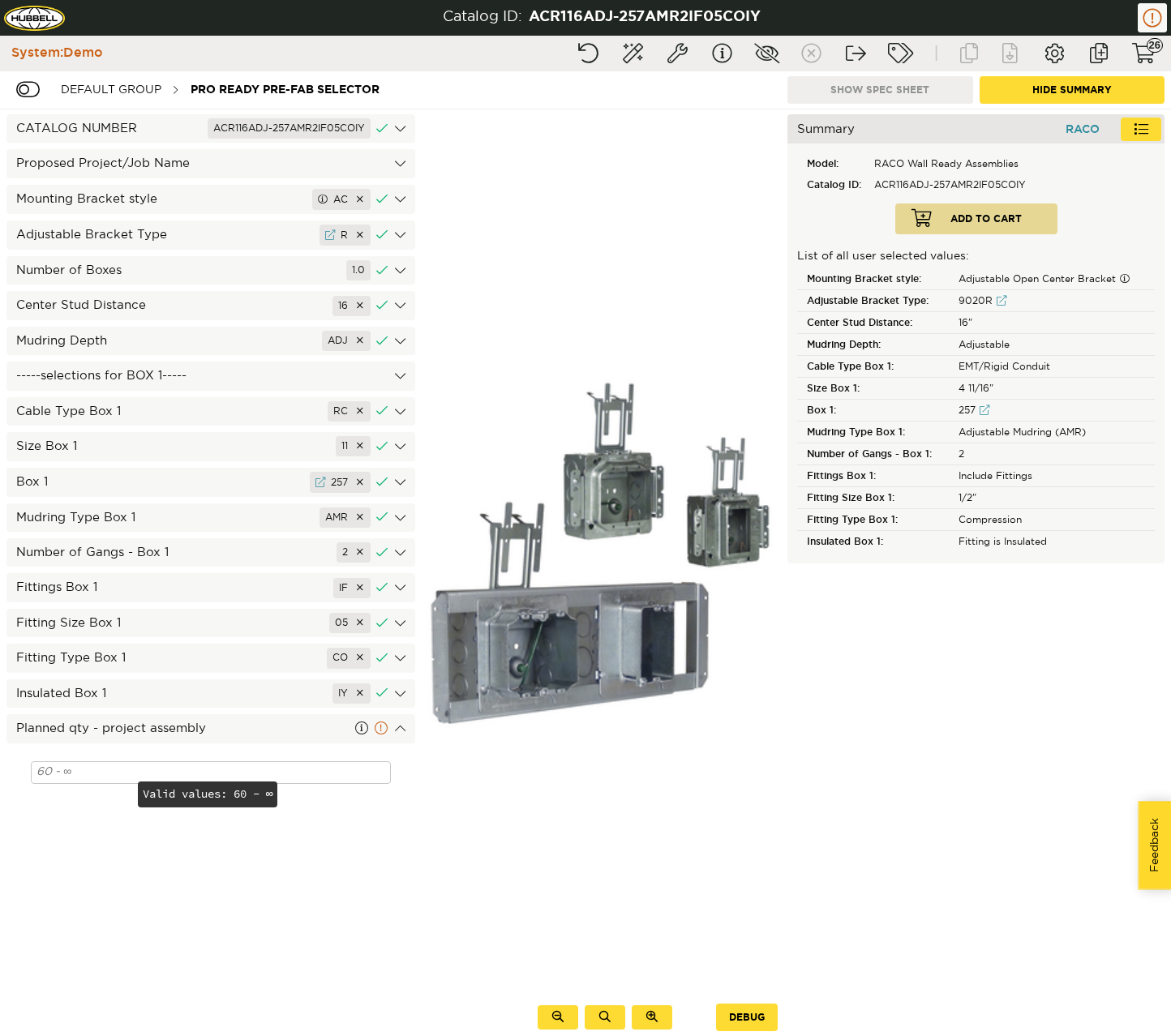
click at [104, 774] on input at bounding box center [211, 772] width 360 height 23
type input "66"
click at [86, 810] on div "CATALOG NUMBER ACR116ADJ-257AMR2IF05COIY Proposed Project/Job Name Mounting Bra…" at bounding box center [211, 572] width 421 height 926
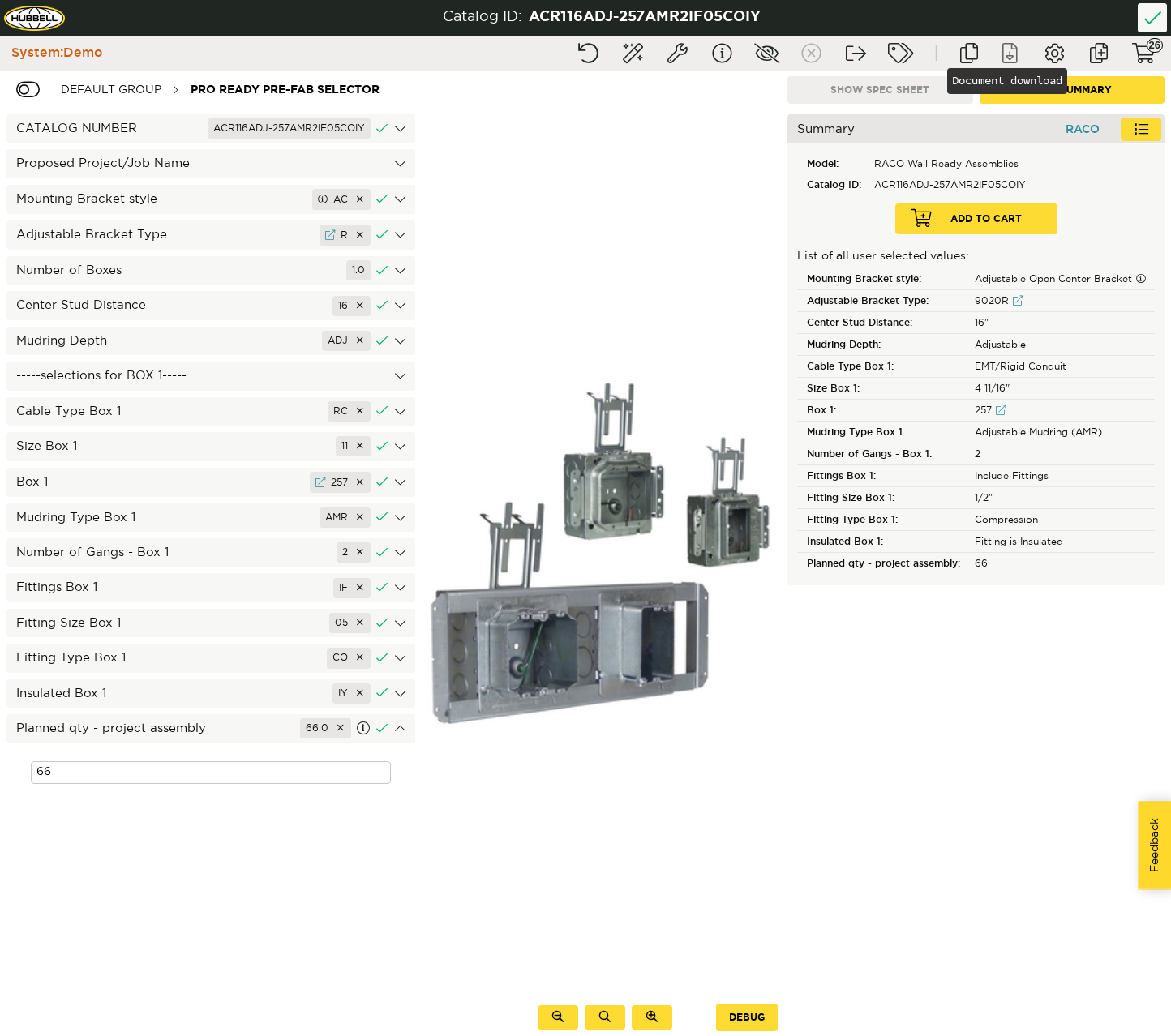
click at [1013, 45] on button "Document download" at bounding box center [1009, 53] width 40 height 29
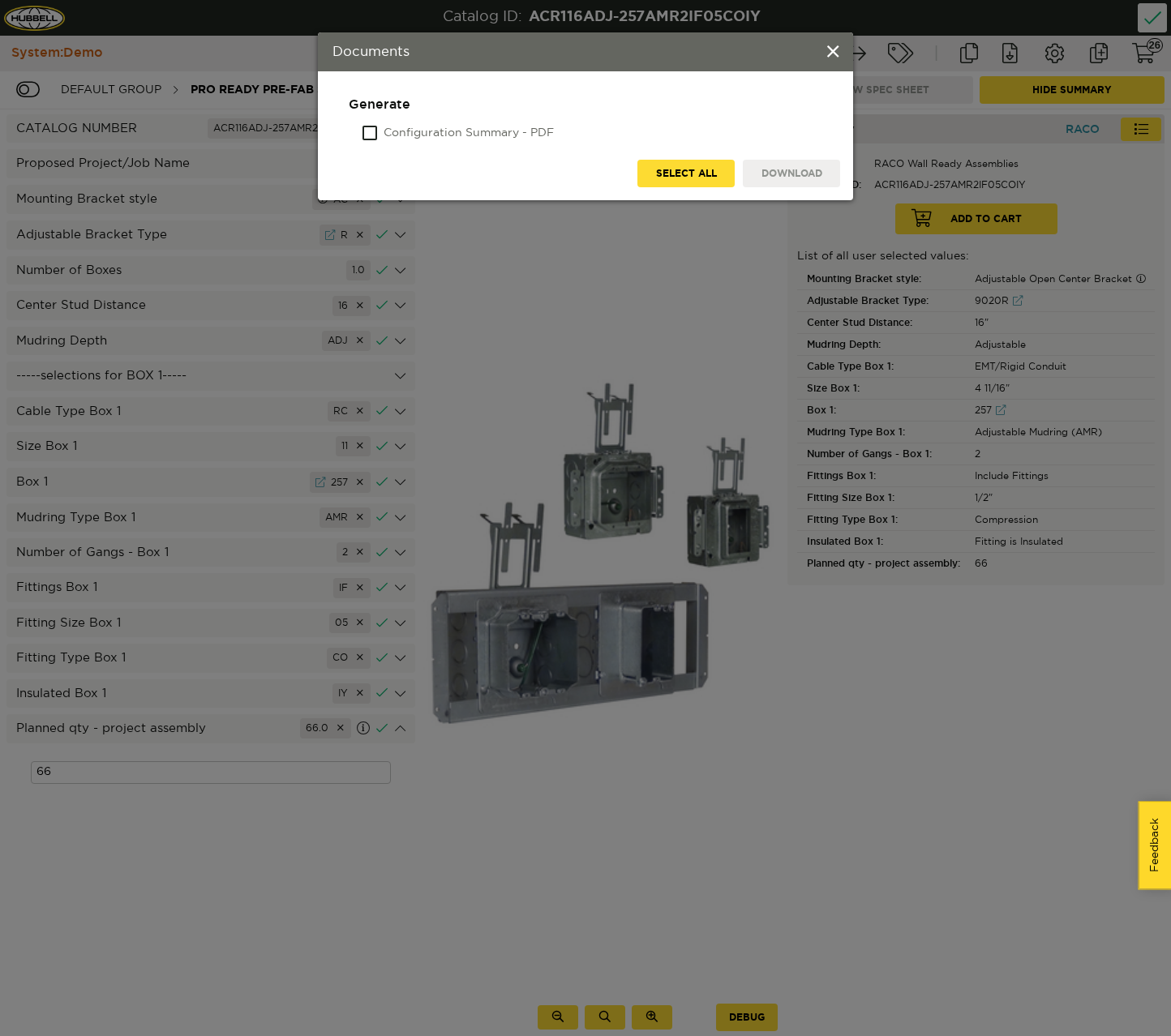
click at [477, 132] on label "Configuration Summary - PDF" at bounding box center [469, 134] width 170 height 16
click at [364, 132] on input "Configuration Summary - PDF" at bounding box center [364, 134] width 0 height 16
click at [793, 170] on button "Download" at bounding box center [791, 173] width 97 height 28
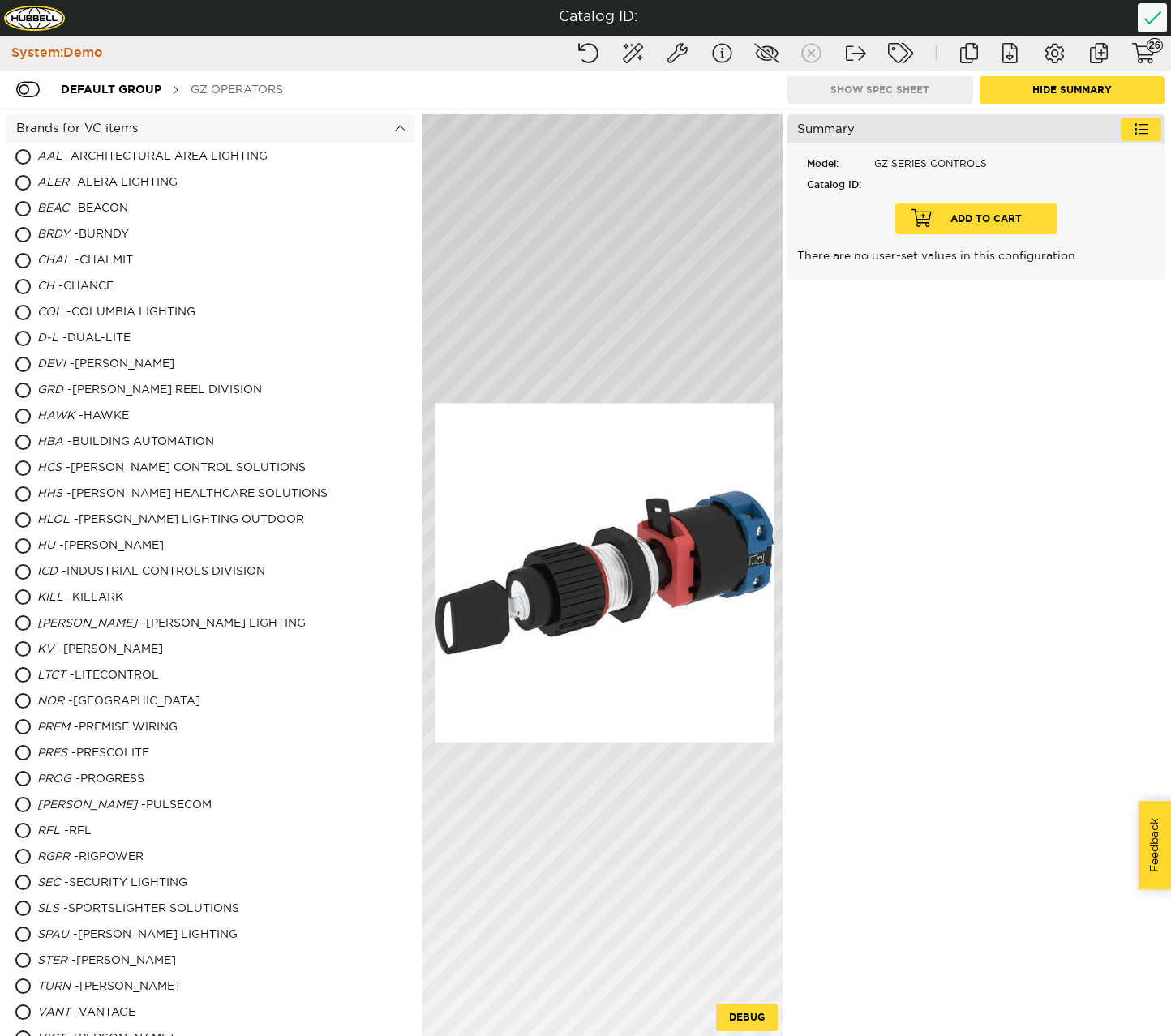
click at [205, 92] on div "GZ OPERATORS" at bounding box center [237, 89] width 109 height 30
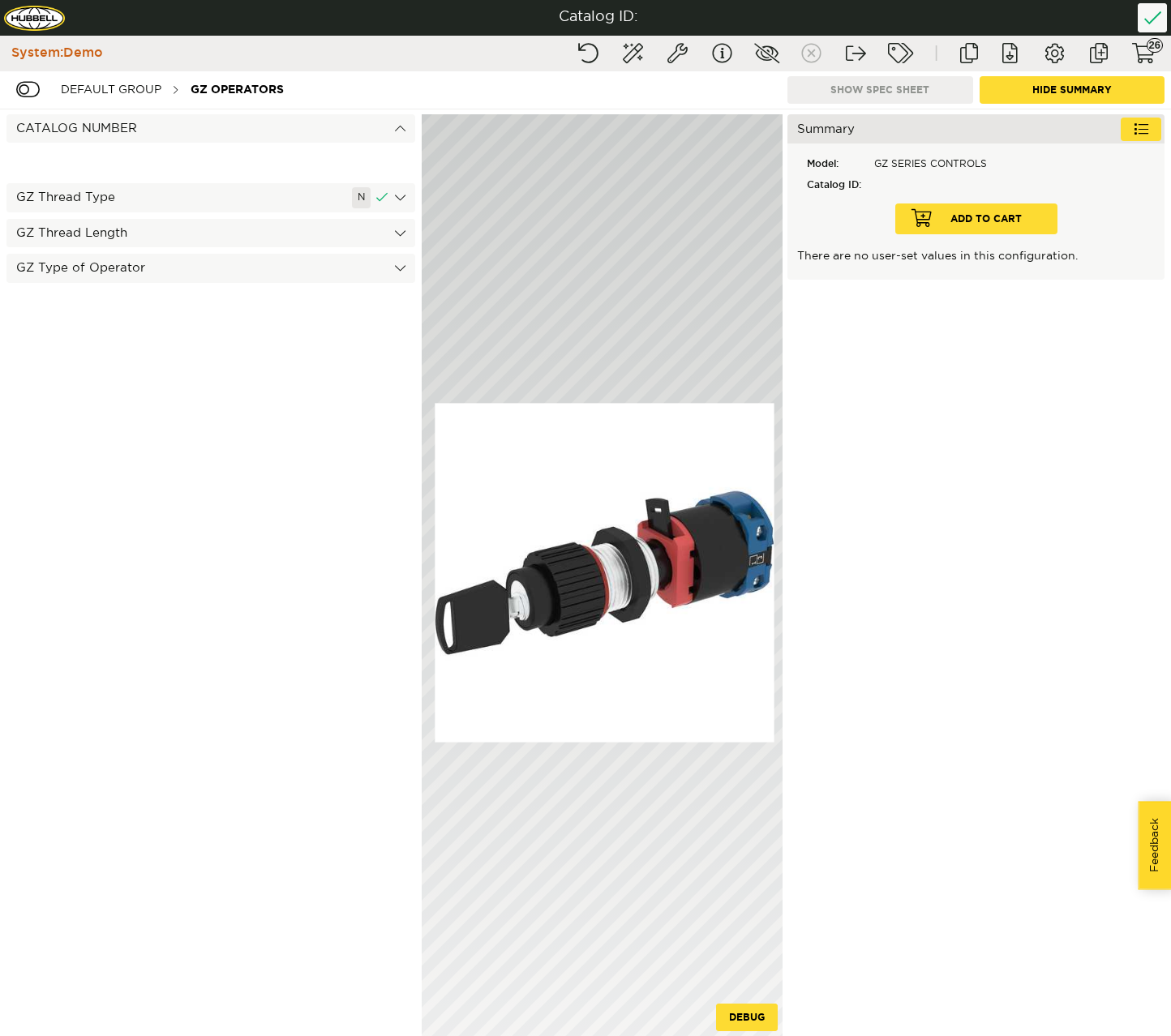
click at [89, 228] on div "GZ Thread Length" at bounding box center [211, 234] width 409 height 29
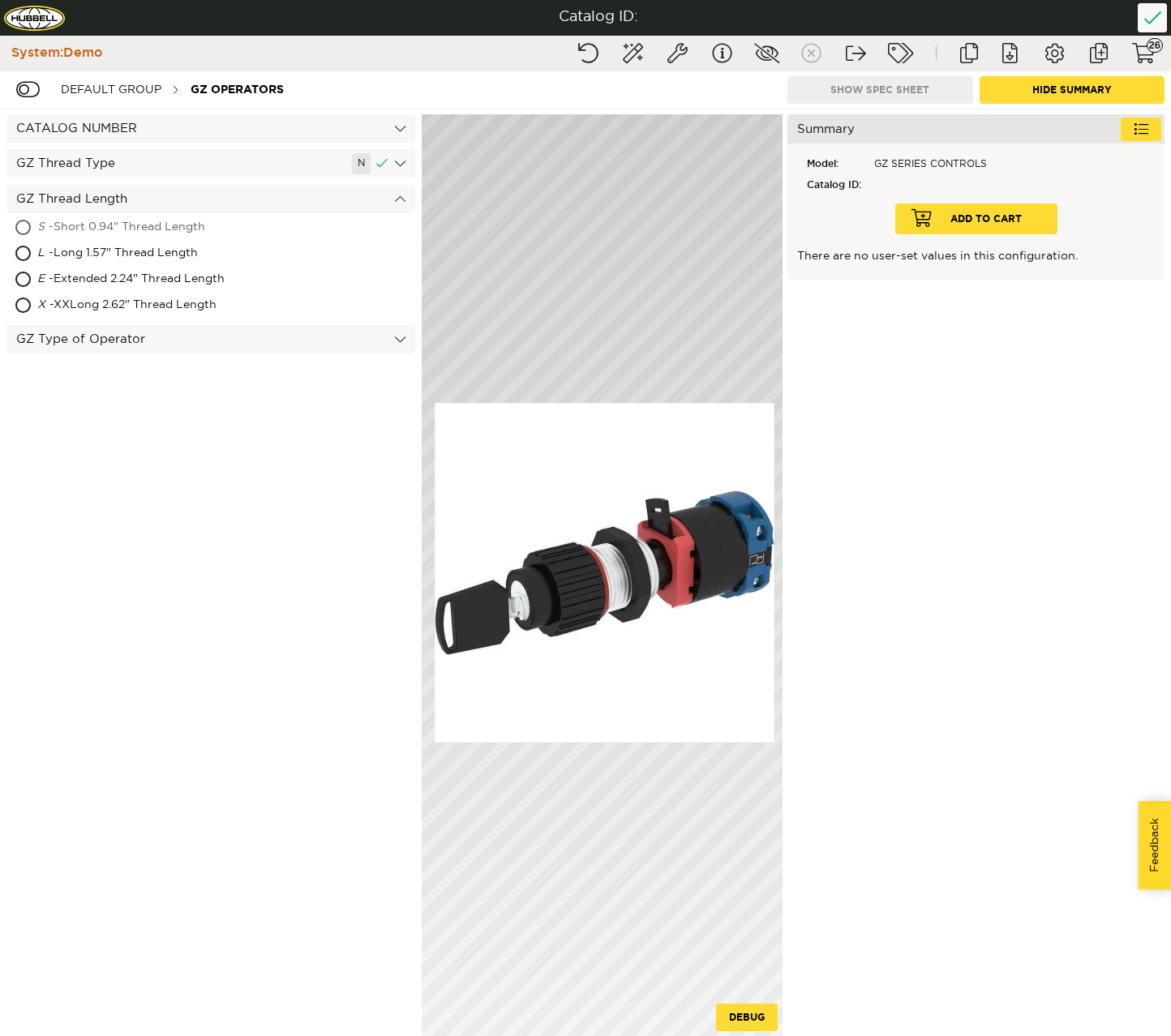
click at [90, 220] on div "S - Short 0.94" Thread Length" at bounding box center [168, 227] width 262 height 26
click at [68, 343] on div "GZ Type of Operator" at bounding box center [211, 340] width 409 height 29
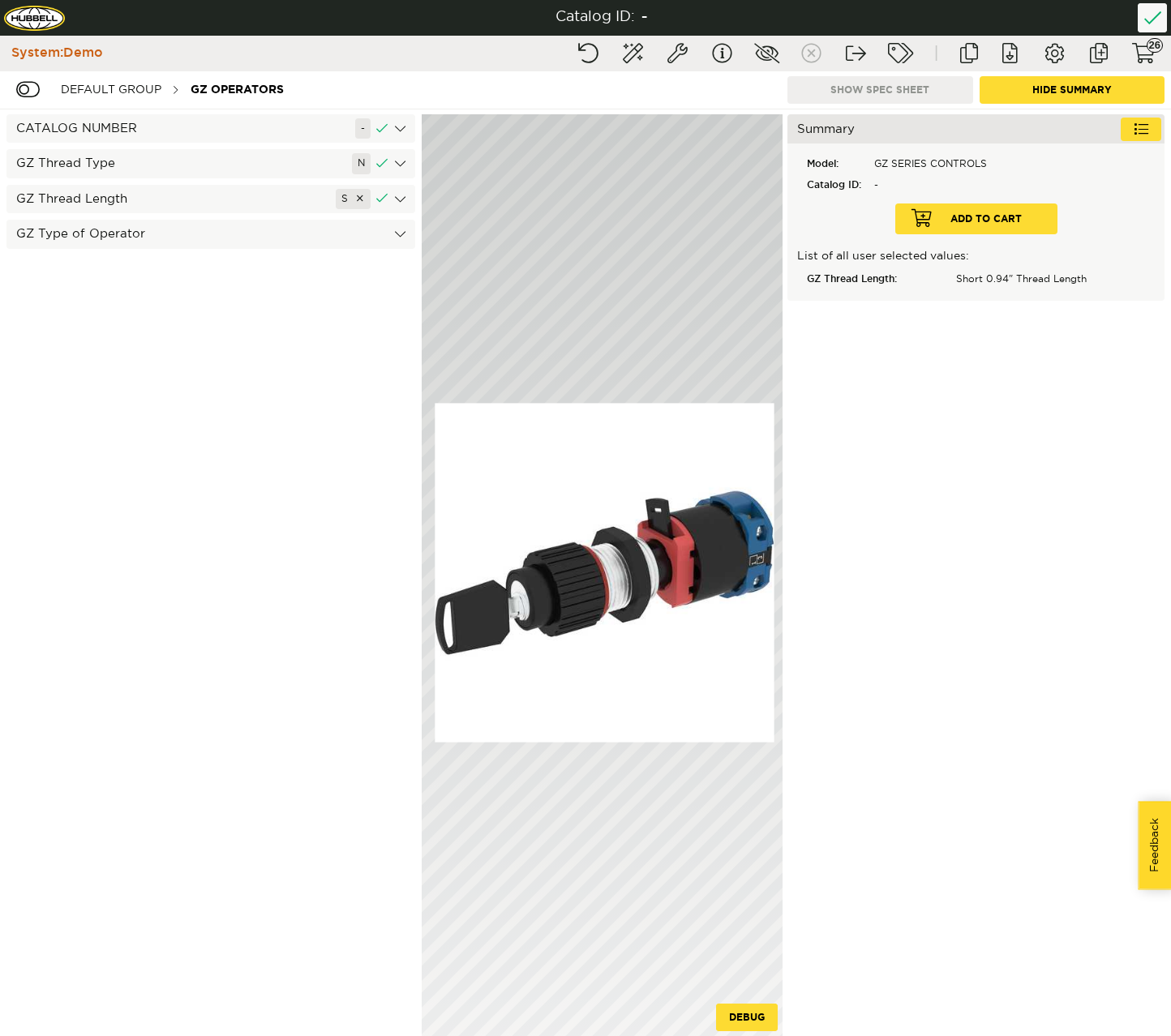
click at [102, 231] on div "GZ Type of Operator" at bounding box center [211, 234] width 409 height 29
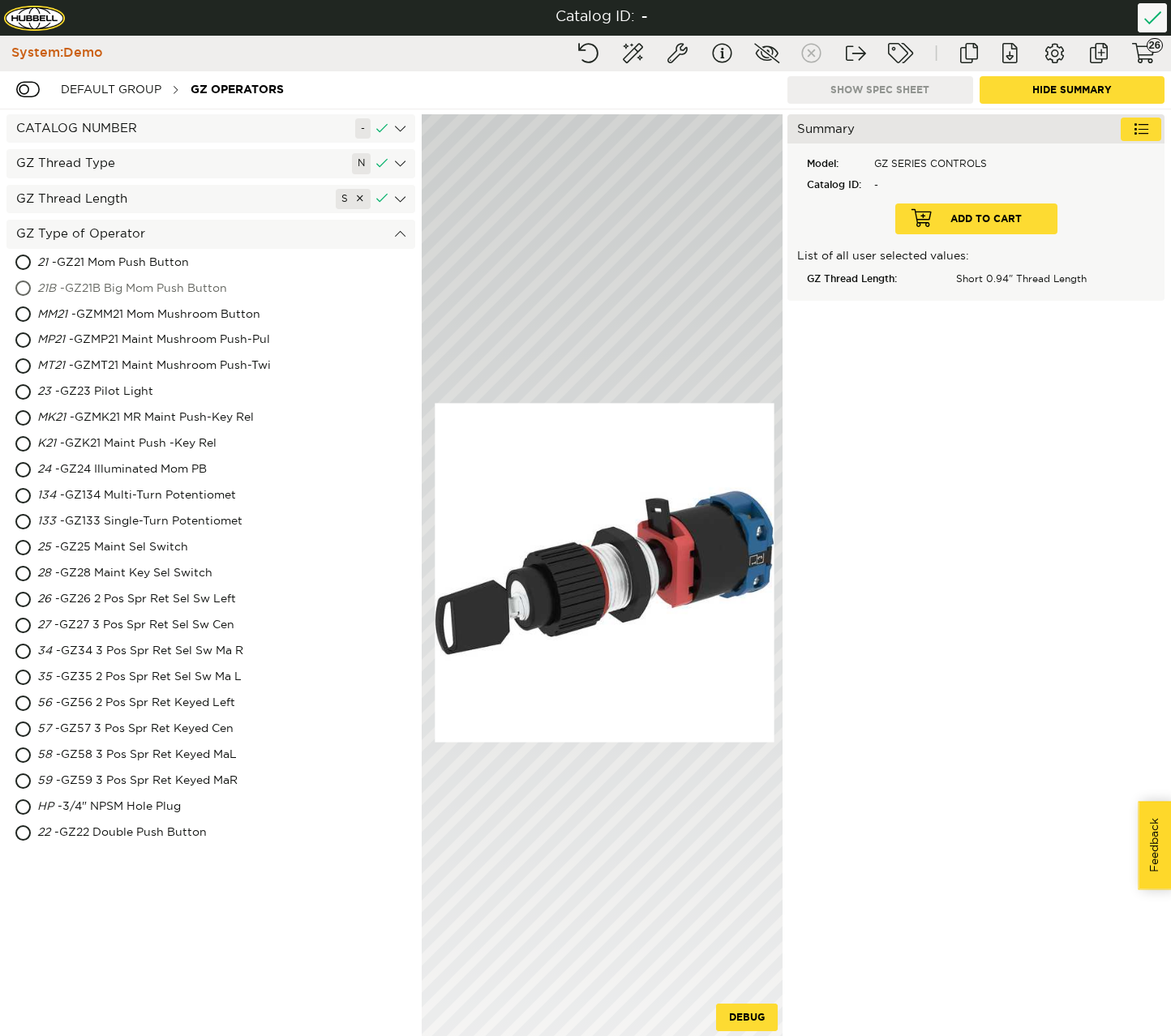
click at [95, 287] on div "21B - GZ21B Big Mom Push Button" at bounding box center [173, 289] width 272 height 26
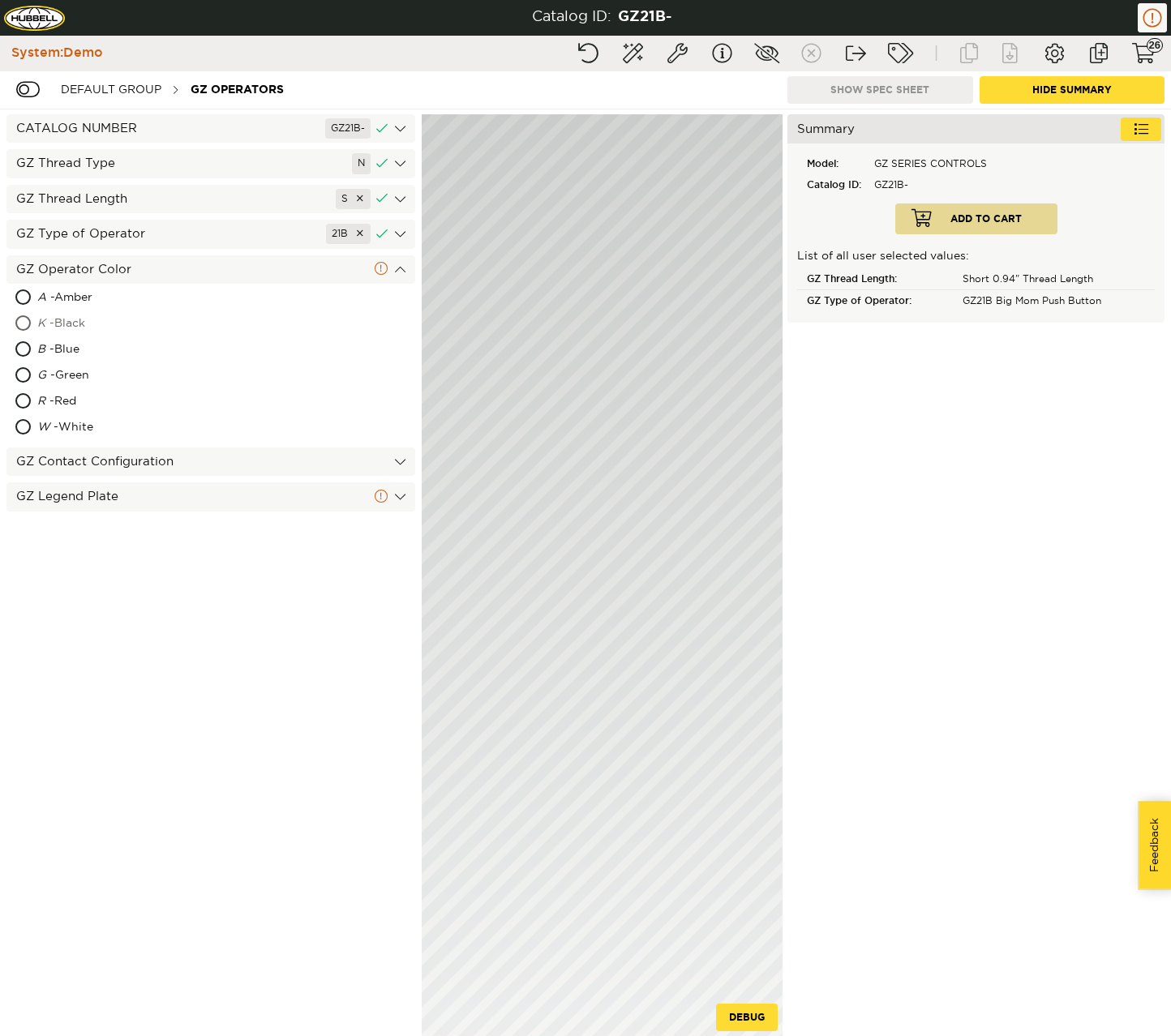
click at [68, 320] on div "K - Black" at bounding box center [139, 324] width 202 height 26
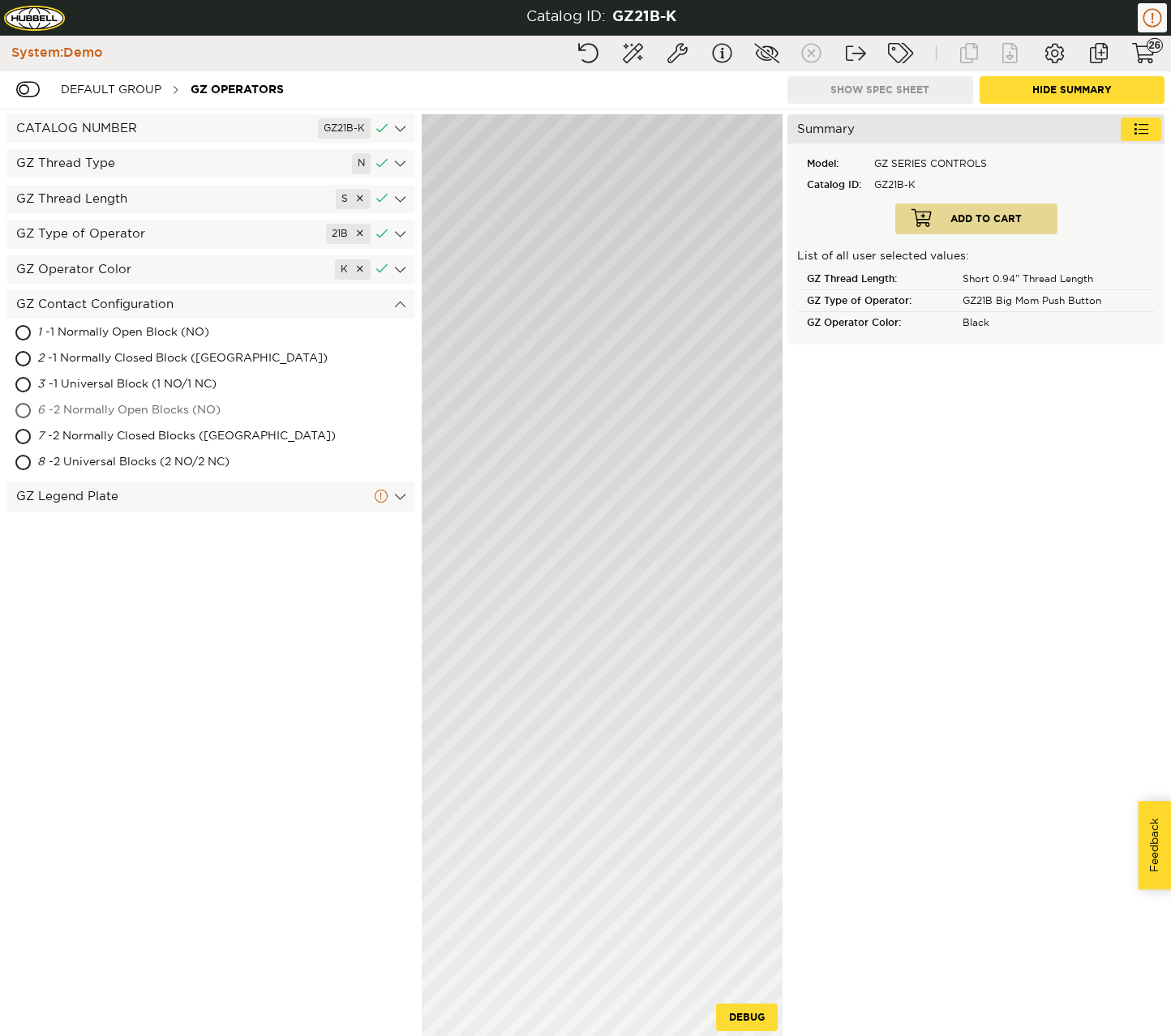
click at [77, 417] on div "6 - 2 Normally Open Blocks (NO)" at bounding box center [172, 411] width 269 height 26
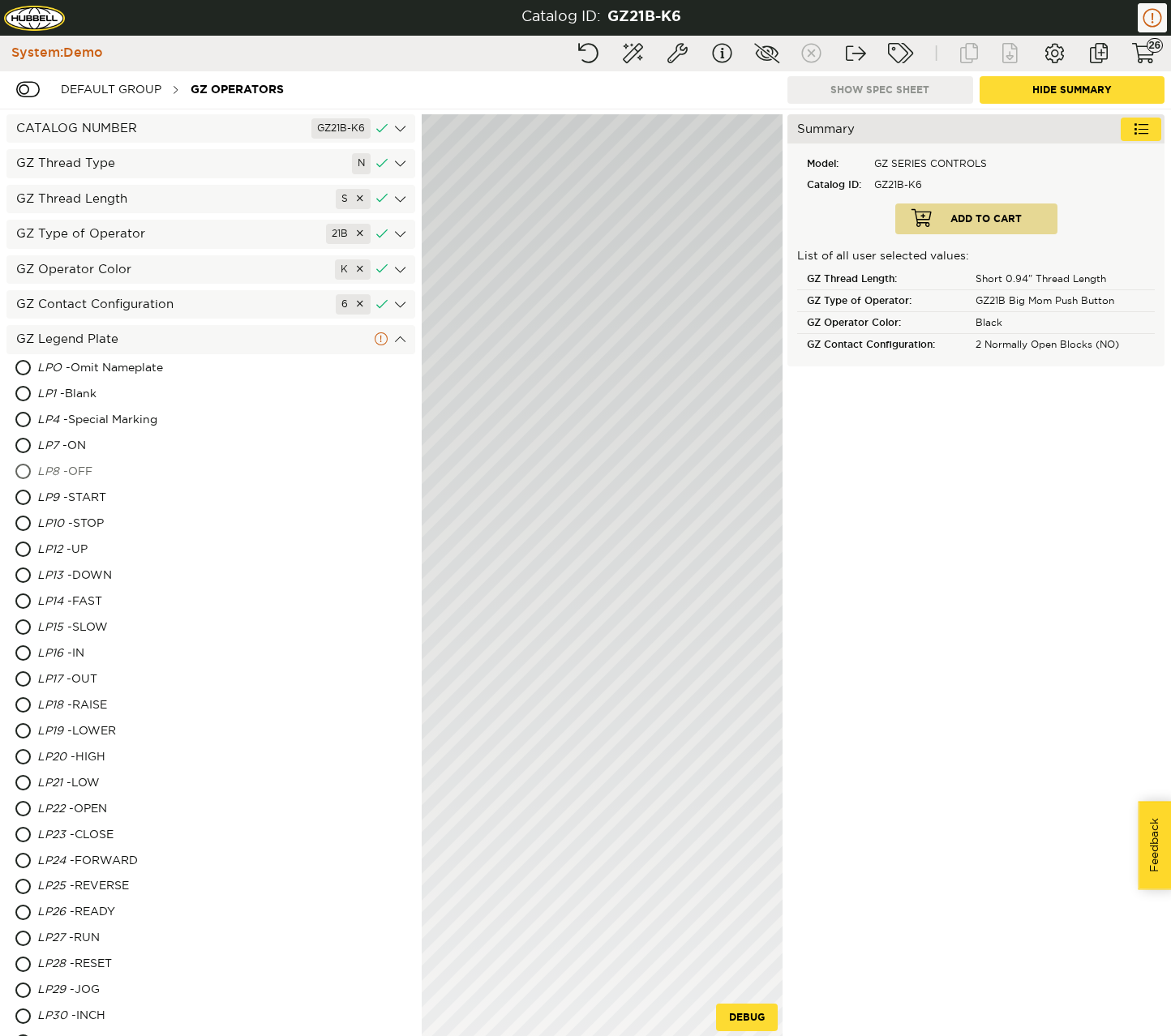
click at [65, 476] on div "LP8 - OFF" at bounding box center [140, 472] width 205 height 26
drag, startPoint x: 995, startPoint y: 62, endPoint x: 906, endPoint y: 137, distance: 116.4
click at [906, 137] on div "Catalog ID: GZ21B-K6-LP Reset configuration Completion wizard System info Show …" at bounding box center [585, 518] width 1171 height 1036
drag, startPoint x: 986, startPoint y: 68, endPoint x: 938, endPoint y: 103, distance: 59.4
drag, startPoint x: 938, startPoint y: 103, endPoint x: 1007, endPoint y: 54, distance: 84.6
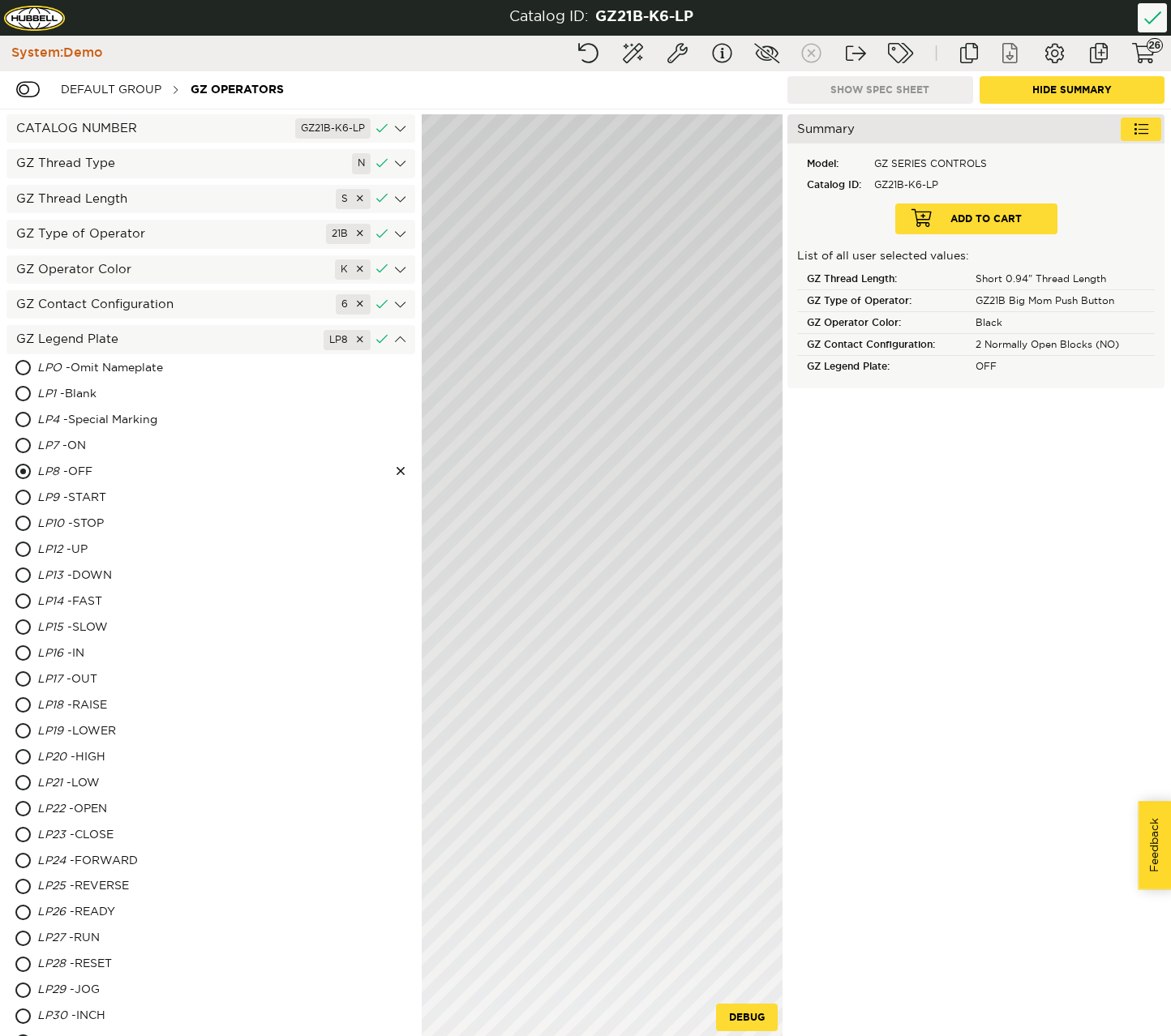
click at [1007, 54] on button "Document download" at bounding box center [1009, 53] width 40 height 29
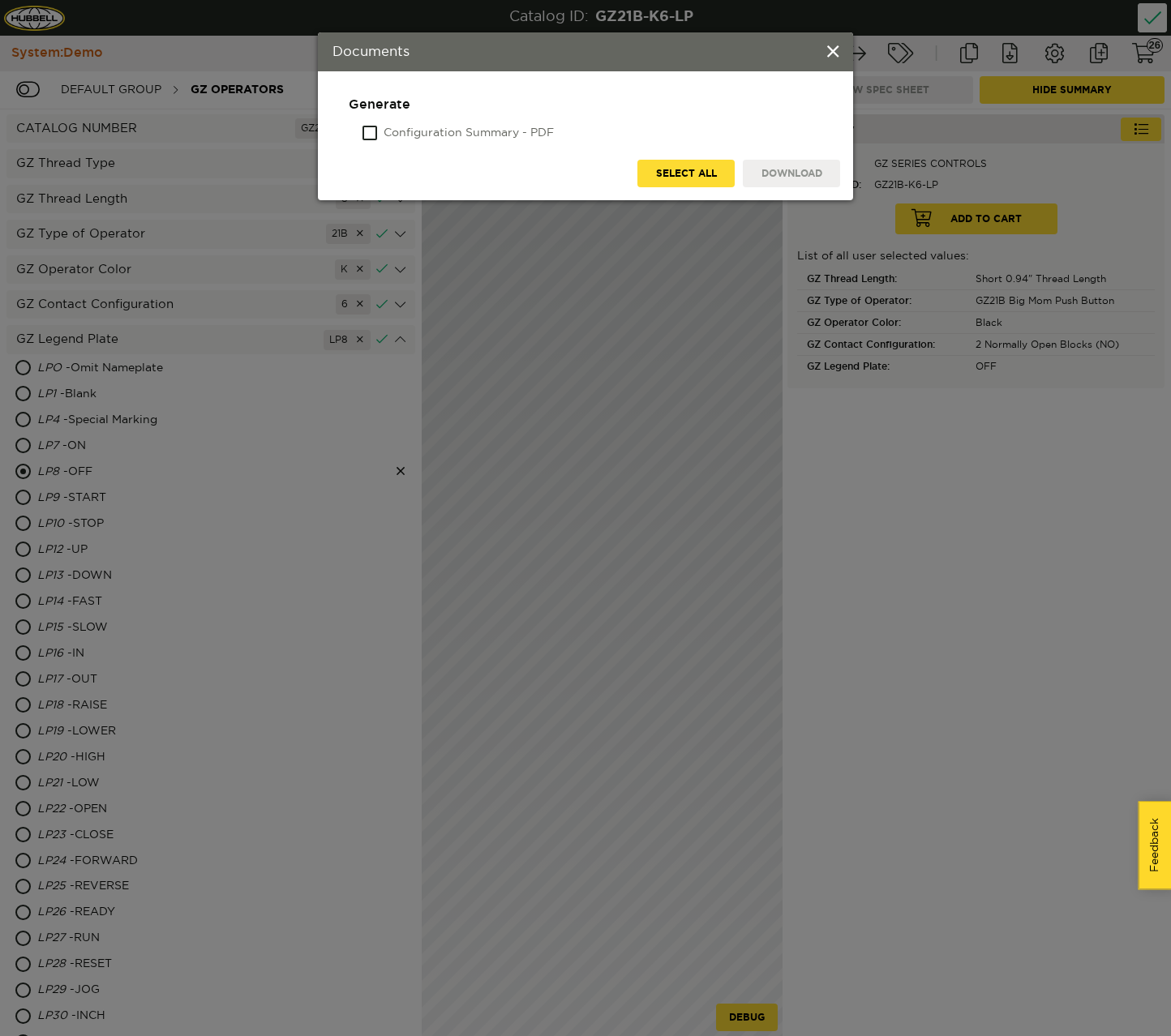
click at [498, 129] on label "Configuration Summary - PDF" at bounding box center [469, 134] width 170 height 16
click at [364, 129] on input "Configuration Summary - PDF" at bounding box center [364, 134] width 0 height 16
click at [813, 168] on button "Download" at bounding box center [791, 173] width 97 height 28
click at [829, 59] on span at bounding box center [833, 53] width 12 height 18
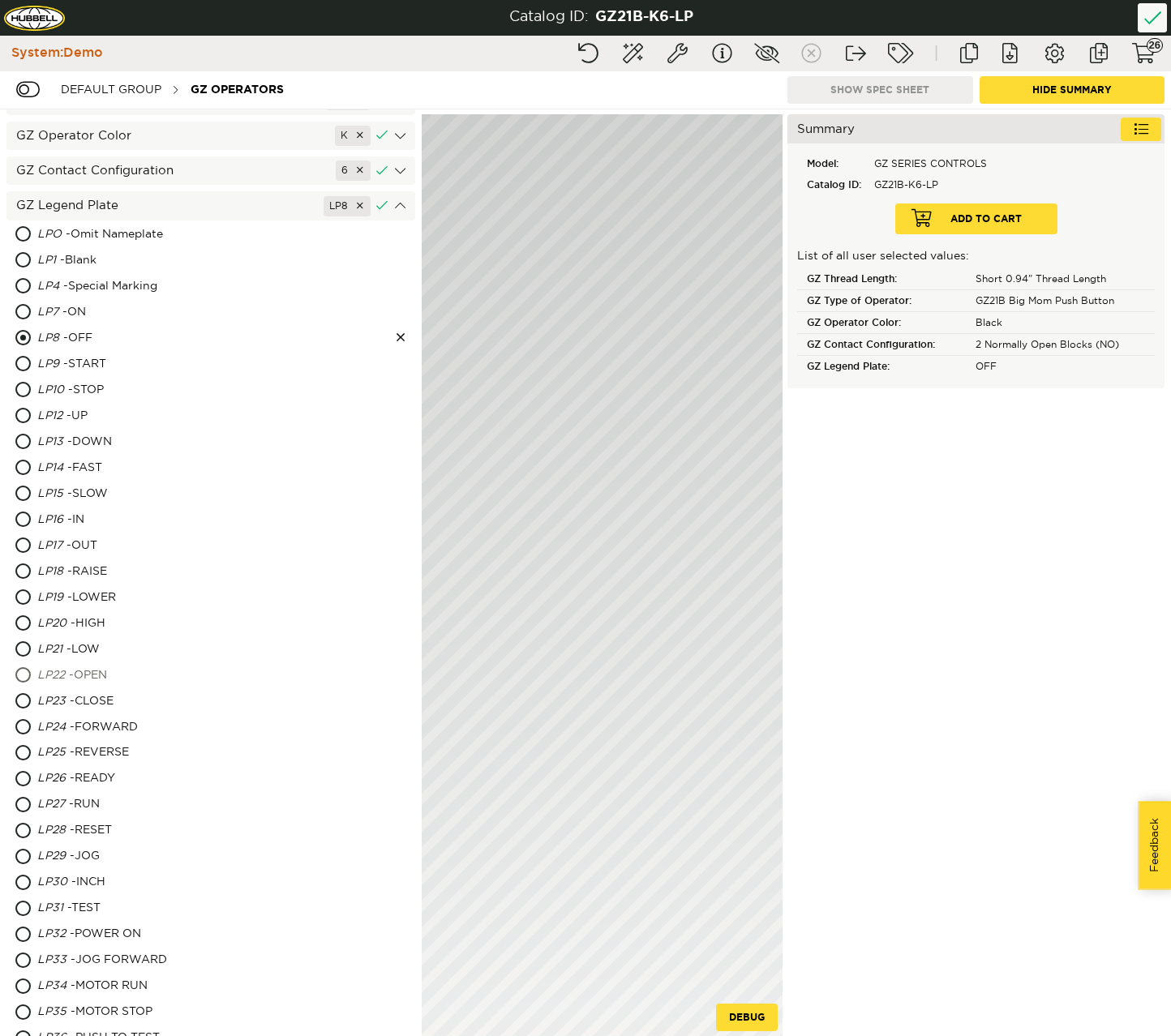
scroll to position [172, 0]
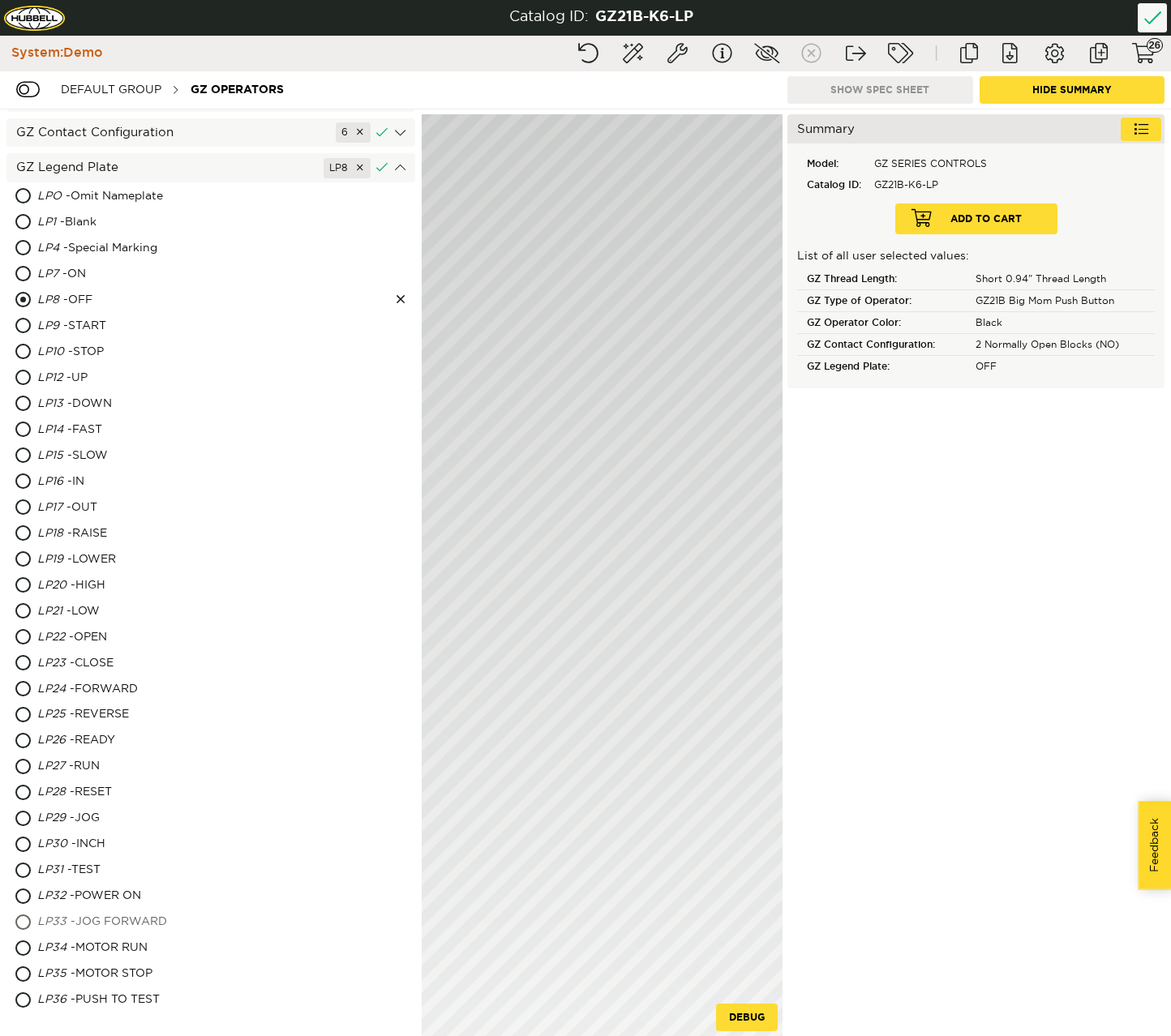
click at [99, 924] on div "LP33 - JOG FORWARD" at bounding box center [159, 922] width 242 height 26
click at [80, 972] on div "LP35 - MOTOR STOP" at bounding box center [155, 974] width 235 height 26
click at [77, 799] on div "LP28 - RESET" at bounding box center [144, 793] width 215 height 26
click at [61, 467] on div "LP15 - SLOW" at bounding box center [144, 456] width 214 height 26
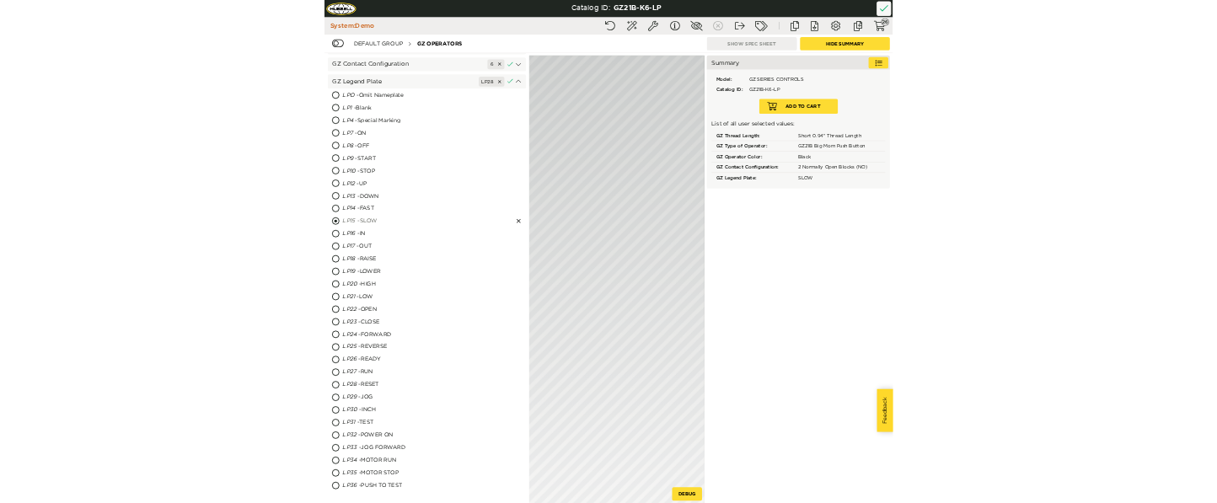
scroll to position [0, 0]
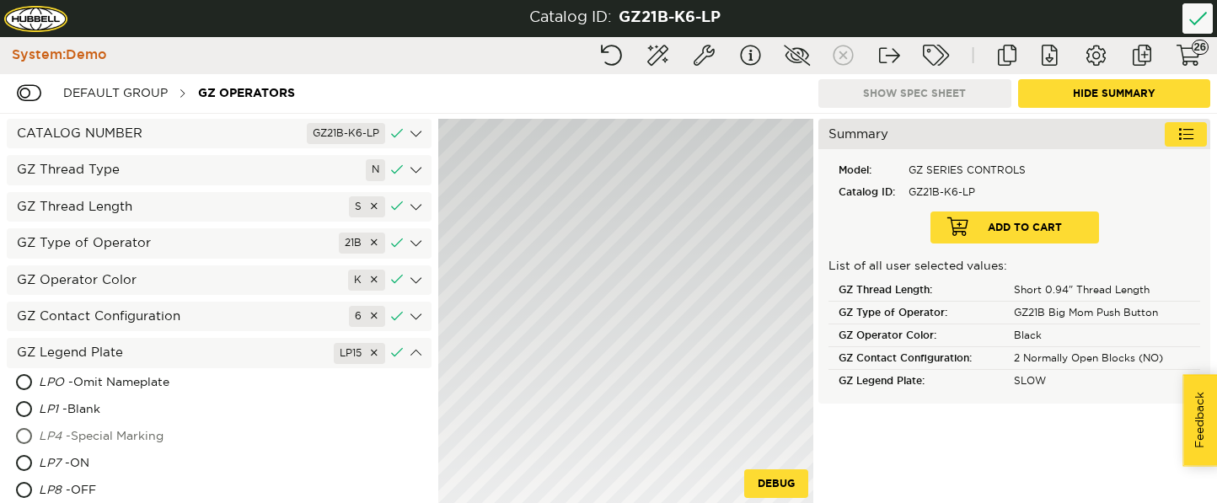
click at [75, 435] on div "LP4 - Special Marking" at bounding box center [162, 437] width 247 height 27
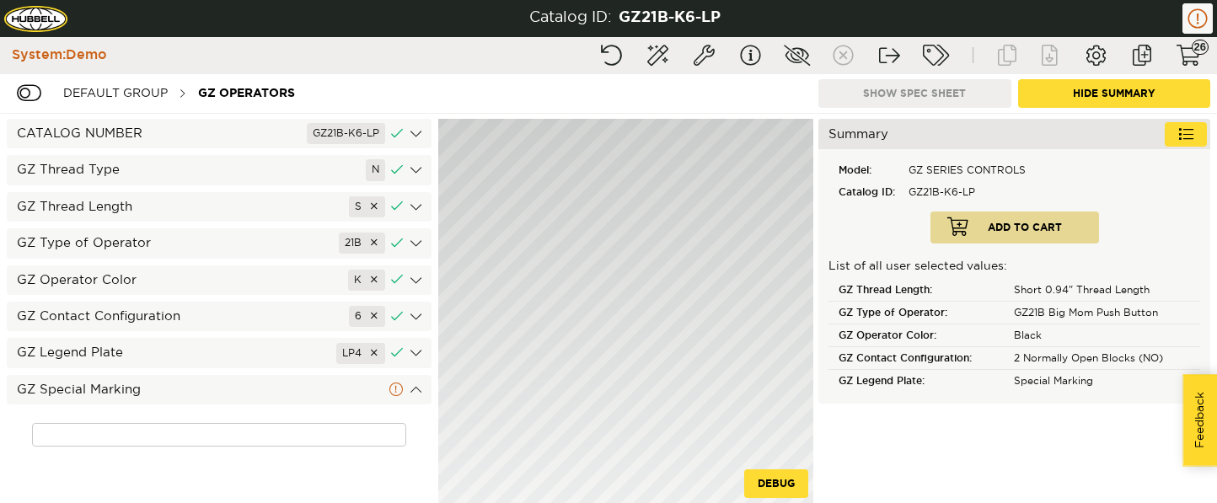
click at [123, 394] on div "GZ Special Marking" at bounding box center [219, 390] width 425 height 30
click at [162, 389] on div "GZ Special Marking" at bounding box center [219, 390] width 425 height 30
click at [156, 432] on input at bounding box center [219, 435] width 374 height 24
click at [168, 407] on div "tt" at bounding box center [219, 434] width 425 height 57
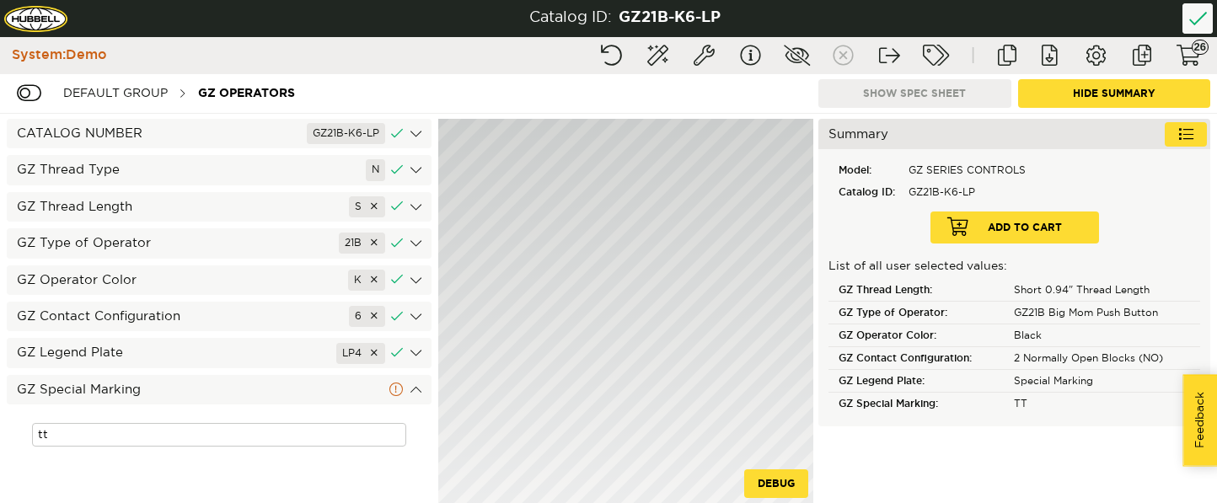
type input "TT"
drag, startPoint x: 855, startPoint y: 287, endPoint x: 917, endPoint y: 288, distance: 62.4
click at [917, 288] on div "GZ Thread Length" at bounding box center [918, 290] width 179 height 23
drag, startPoint x: 845, startPoint y: 315, endPoint x: 924, endPoint y: 318, distance: 79.3
click at [924, 318] on div "GZ Type of Operator" at bounding box center [918, 313] width 179 height 23
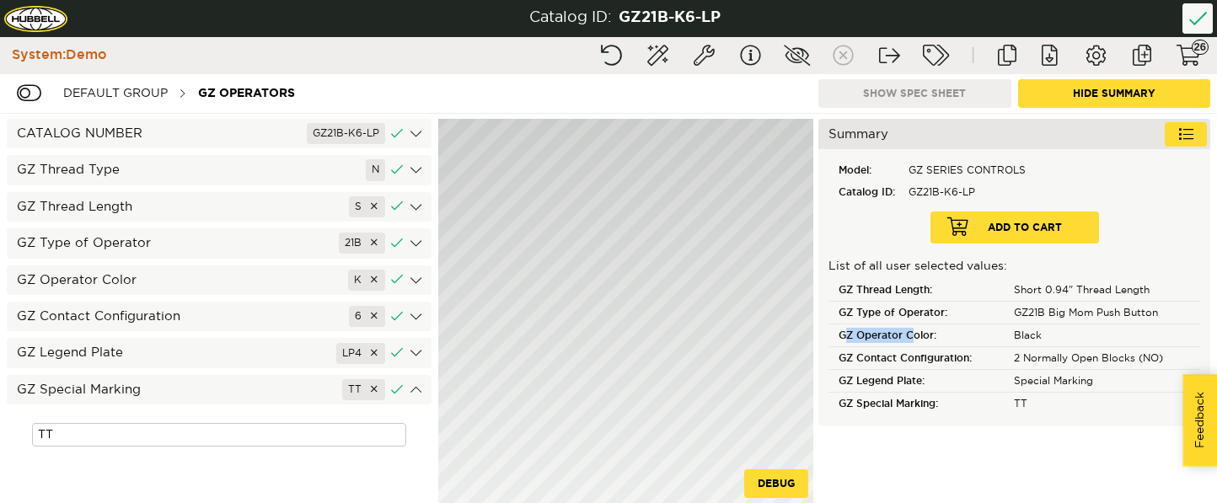
drag, startPoint x: 845, startPoint y: 336, endPoint x: 916, endPoint y: 338, distance: 70.8
click at [916, 338] on div "GZ Operator Color" at bounding box center [918, 336] width 179 height 23
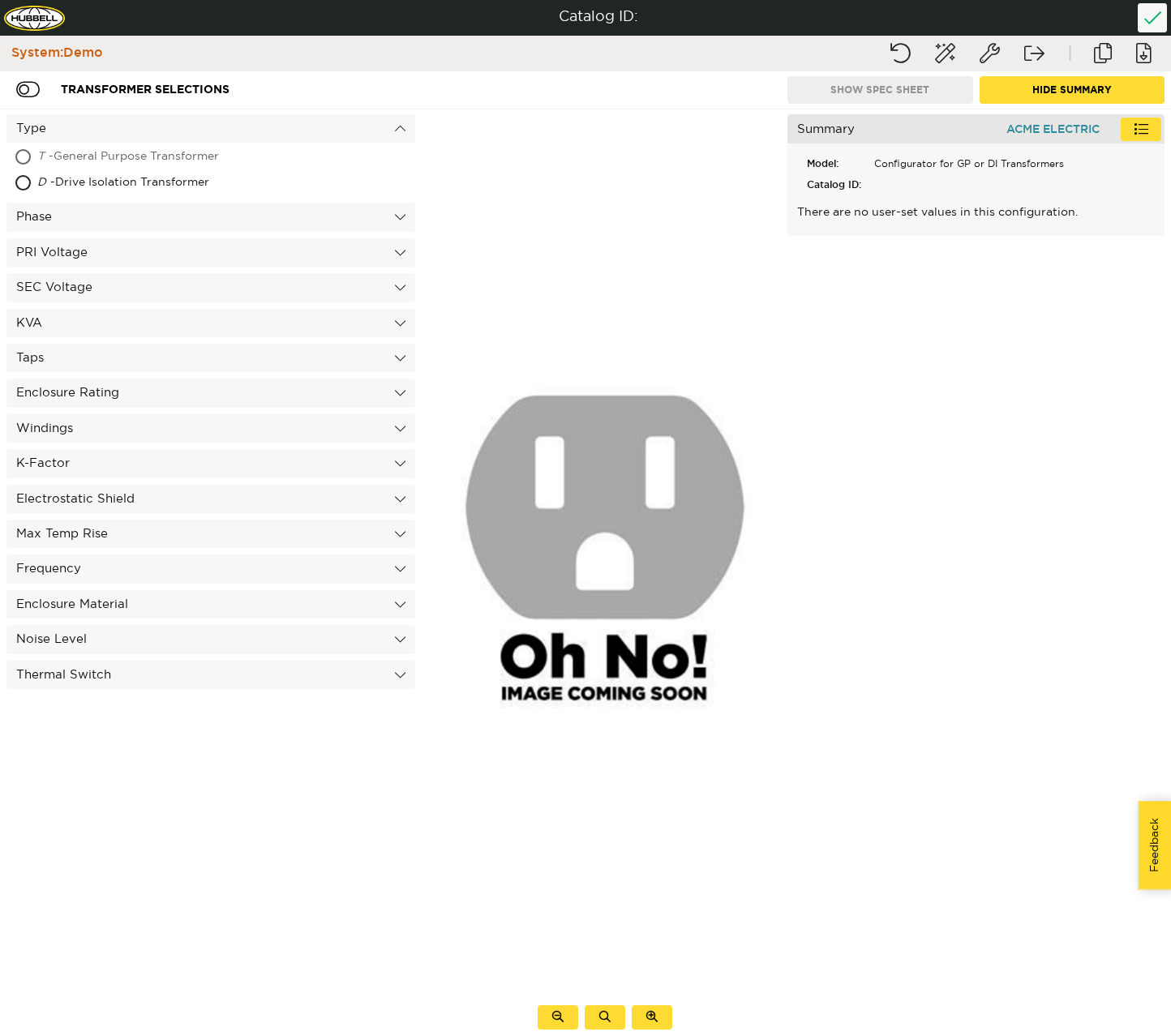
click at [126, 159] on div "T - General Purpose Transformer" at bounding box center [171, 157] width 268 height 26
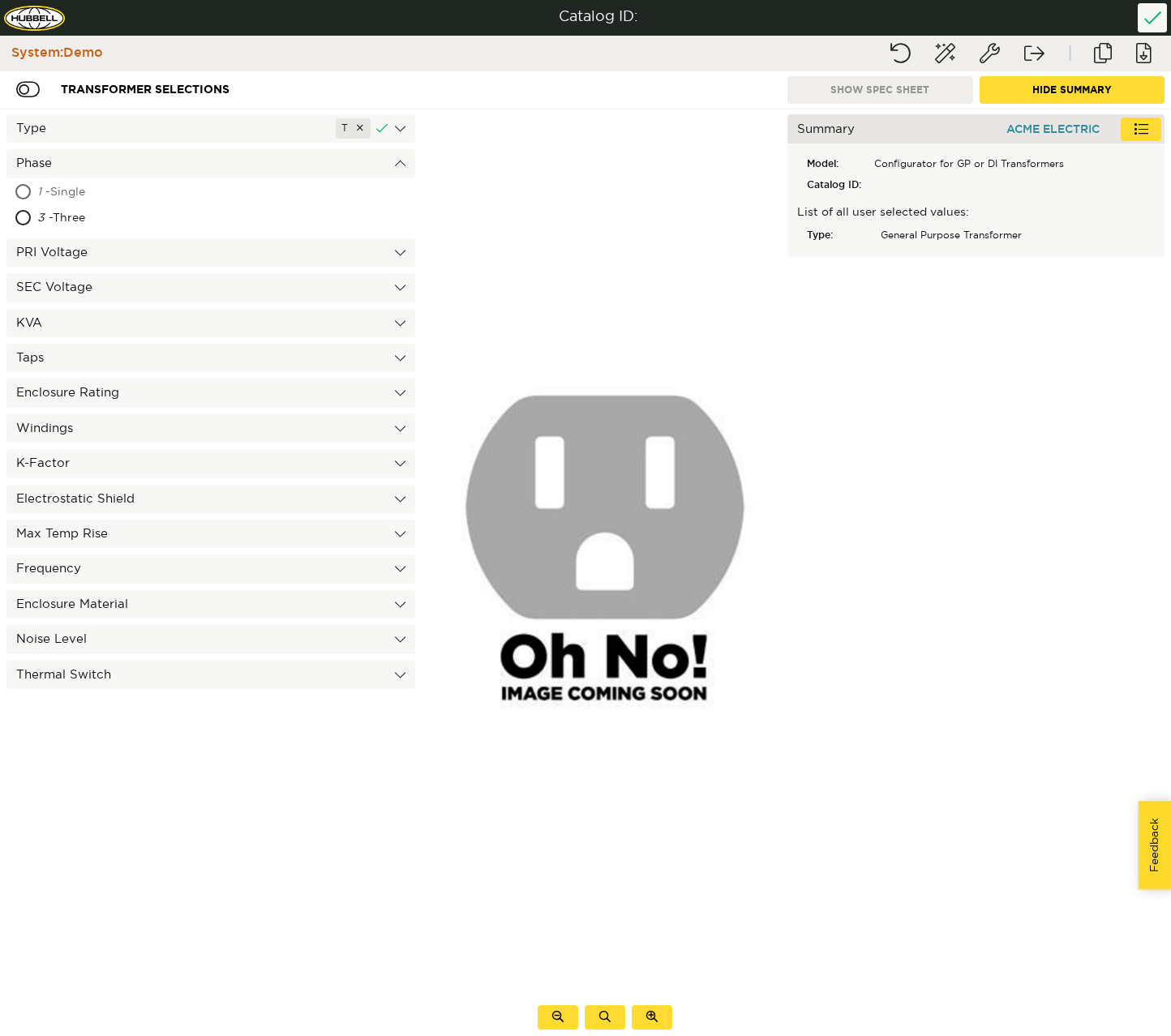
click at [119, 196] on div "1 - Single" at bounding box center [139, 192] width 202 height 26
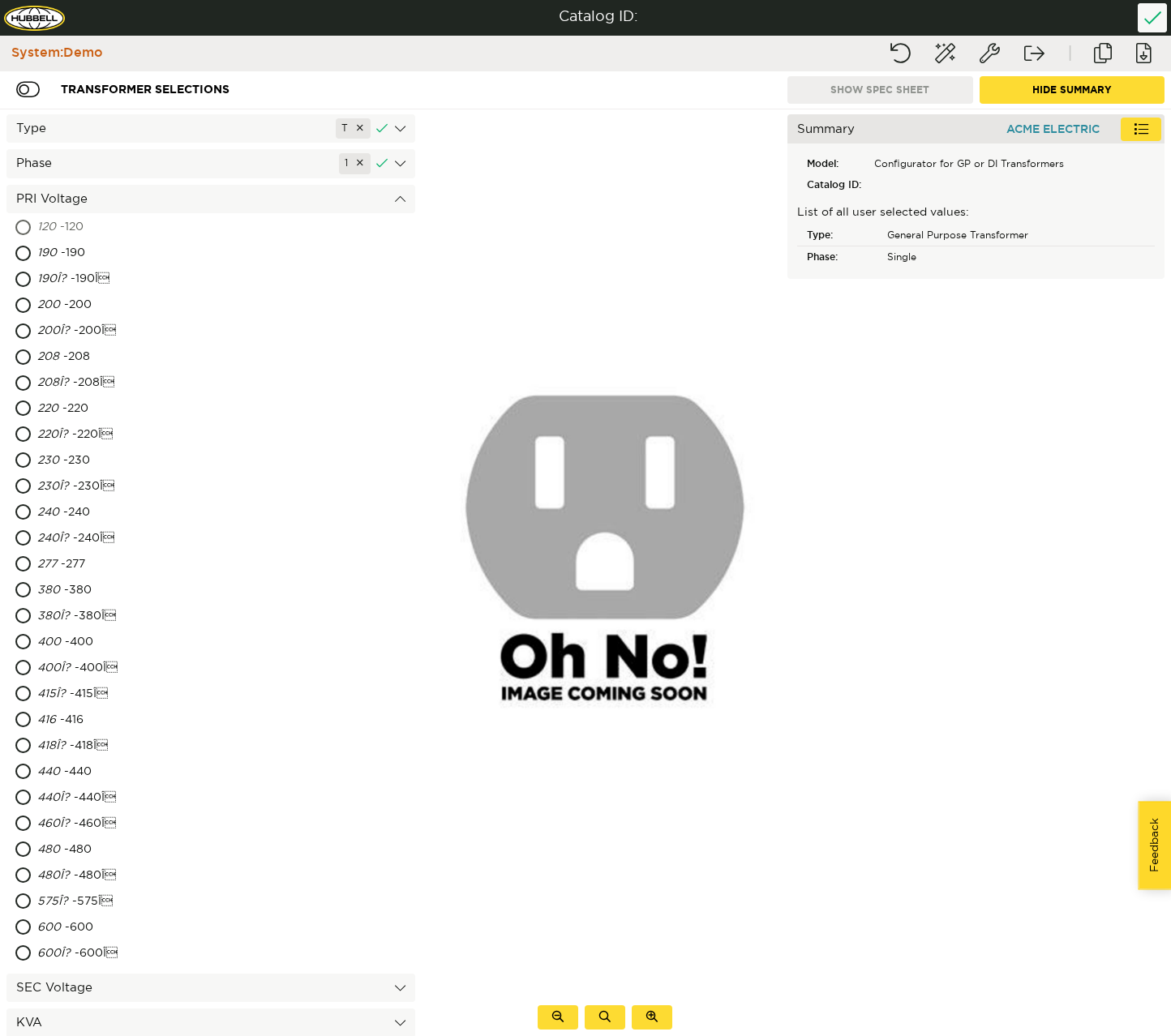
click at [108, 229] on div "120 - 120" at bounding box center [138, 227] width 201 height 26
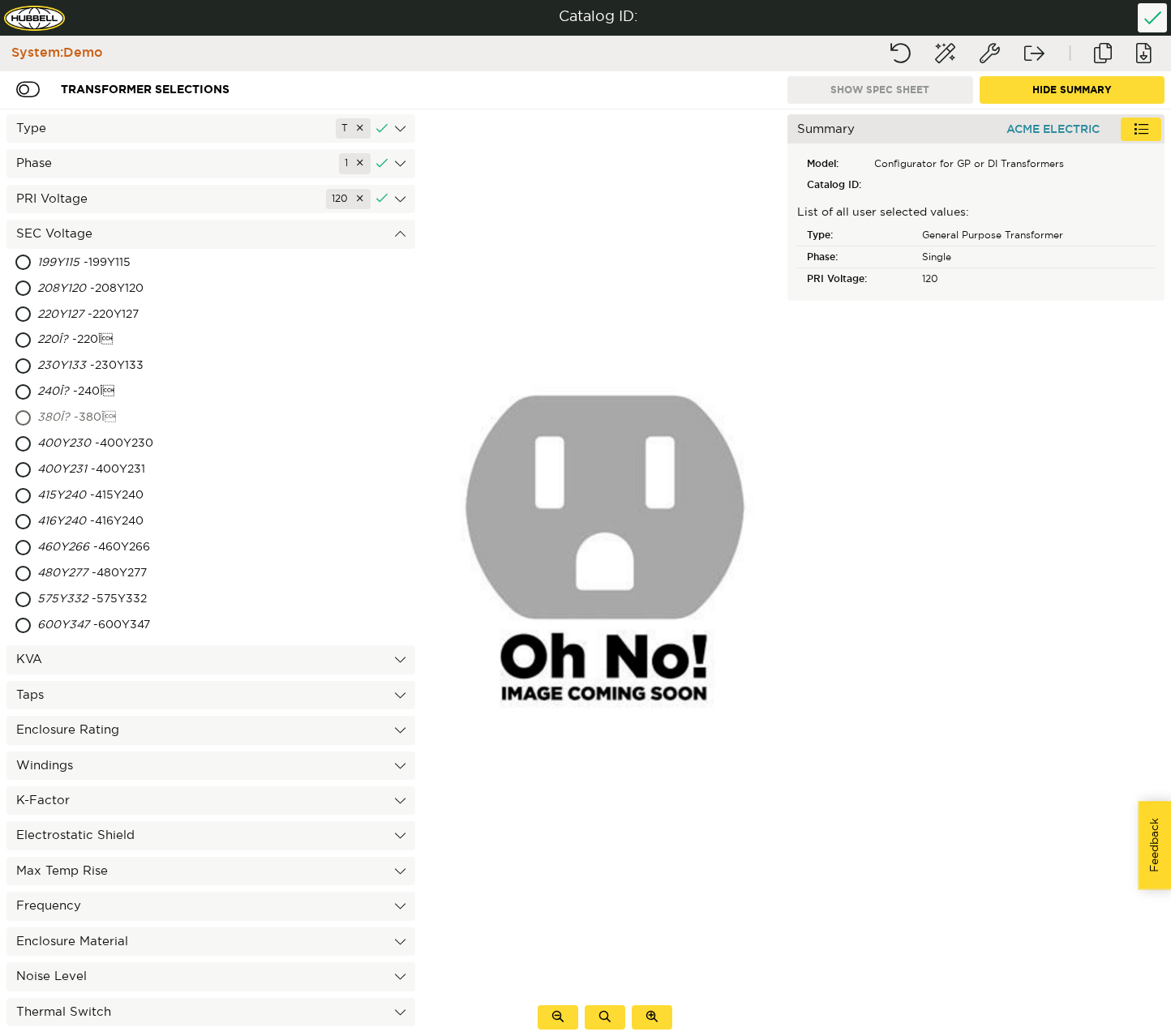
click at [54, 405] on div "380Î? - 380Î" at bounding box center [146, 417] width 217 height 26
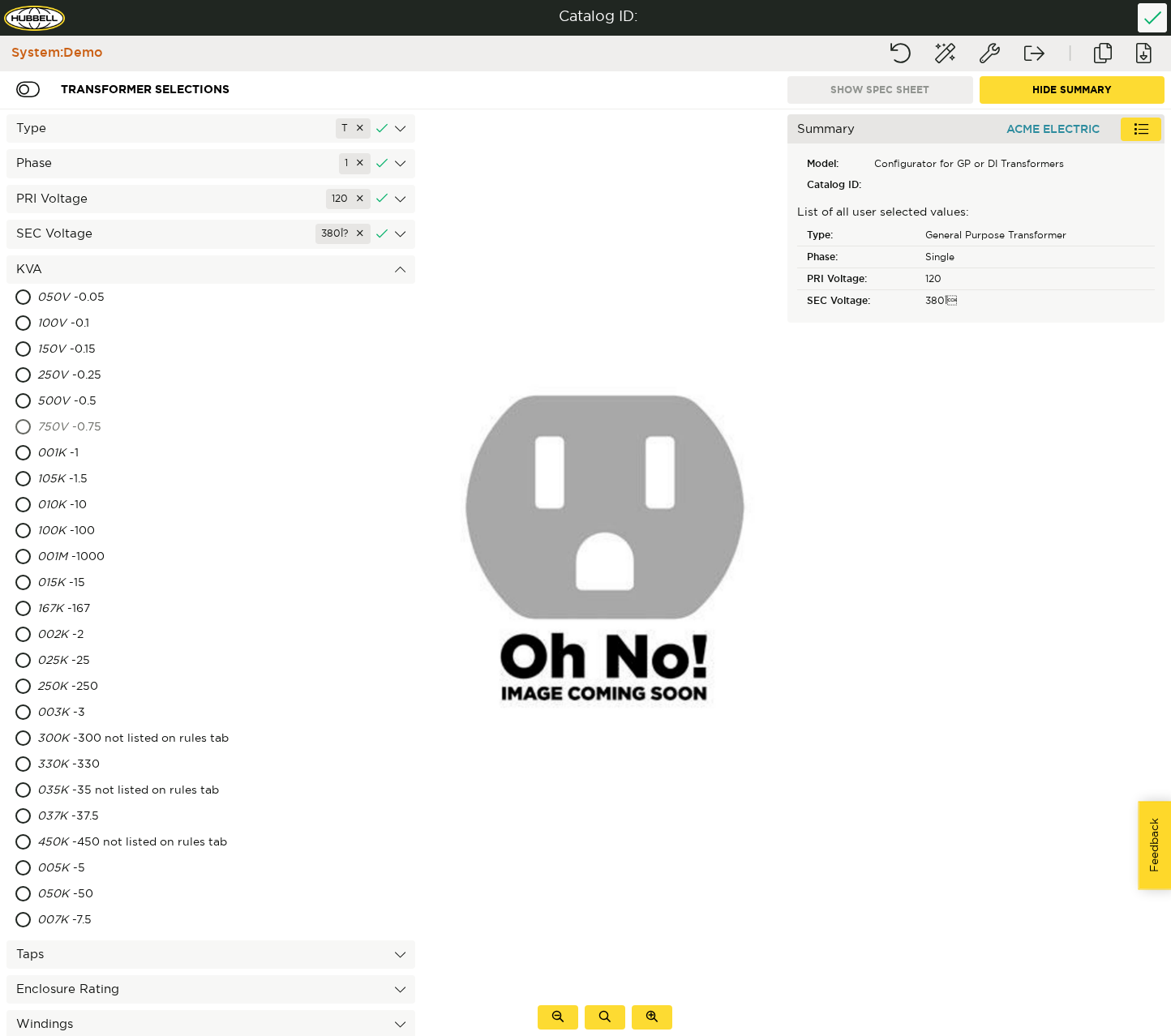
click at [84, 433] on div "750V - 0.75" at bounding box center [142, 428] width 210 height 26
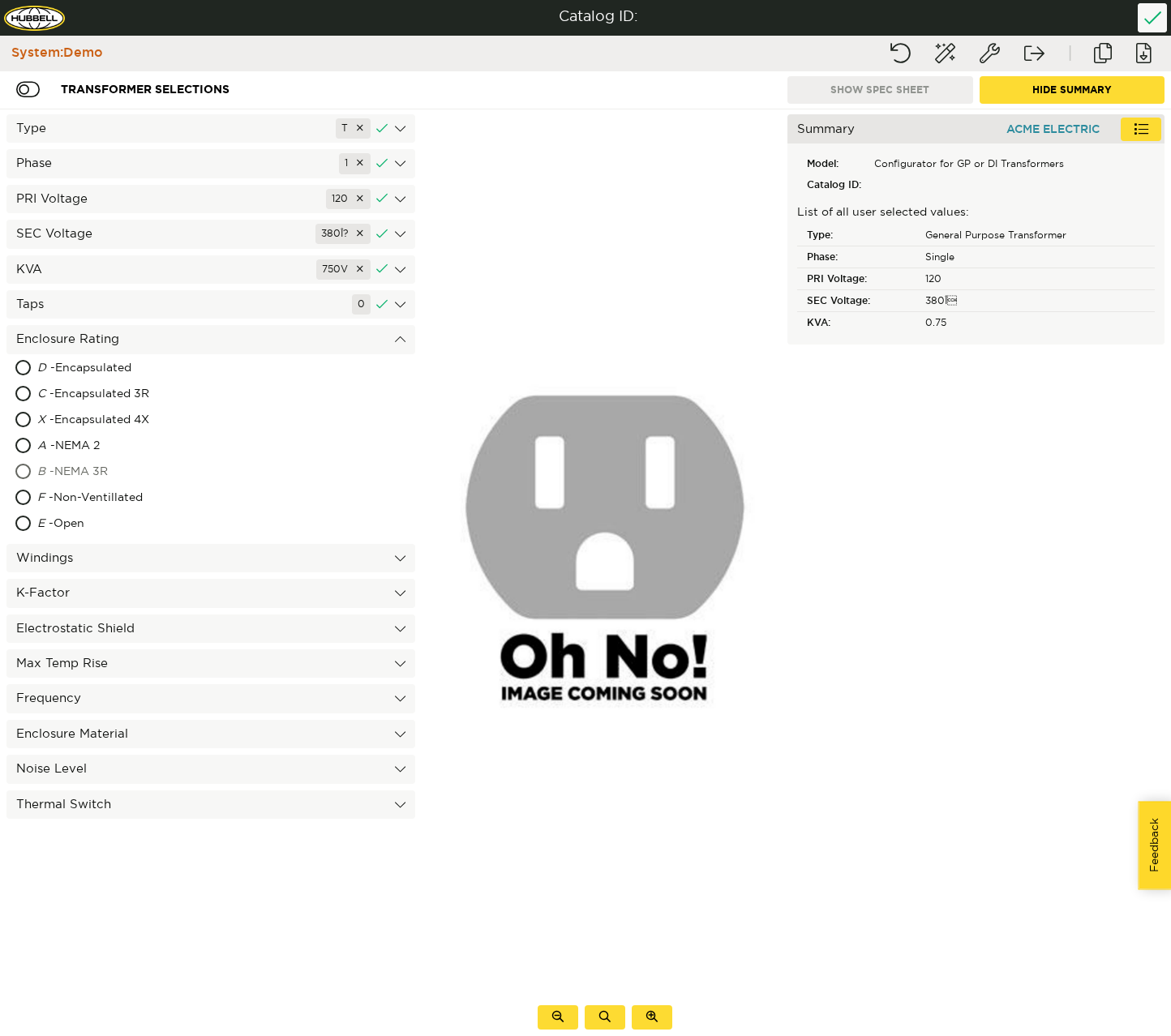
click at [80, 479] on div "B - NEMA 3R" at bounding box center [144, 472] width 214 height 26
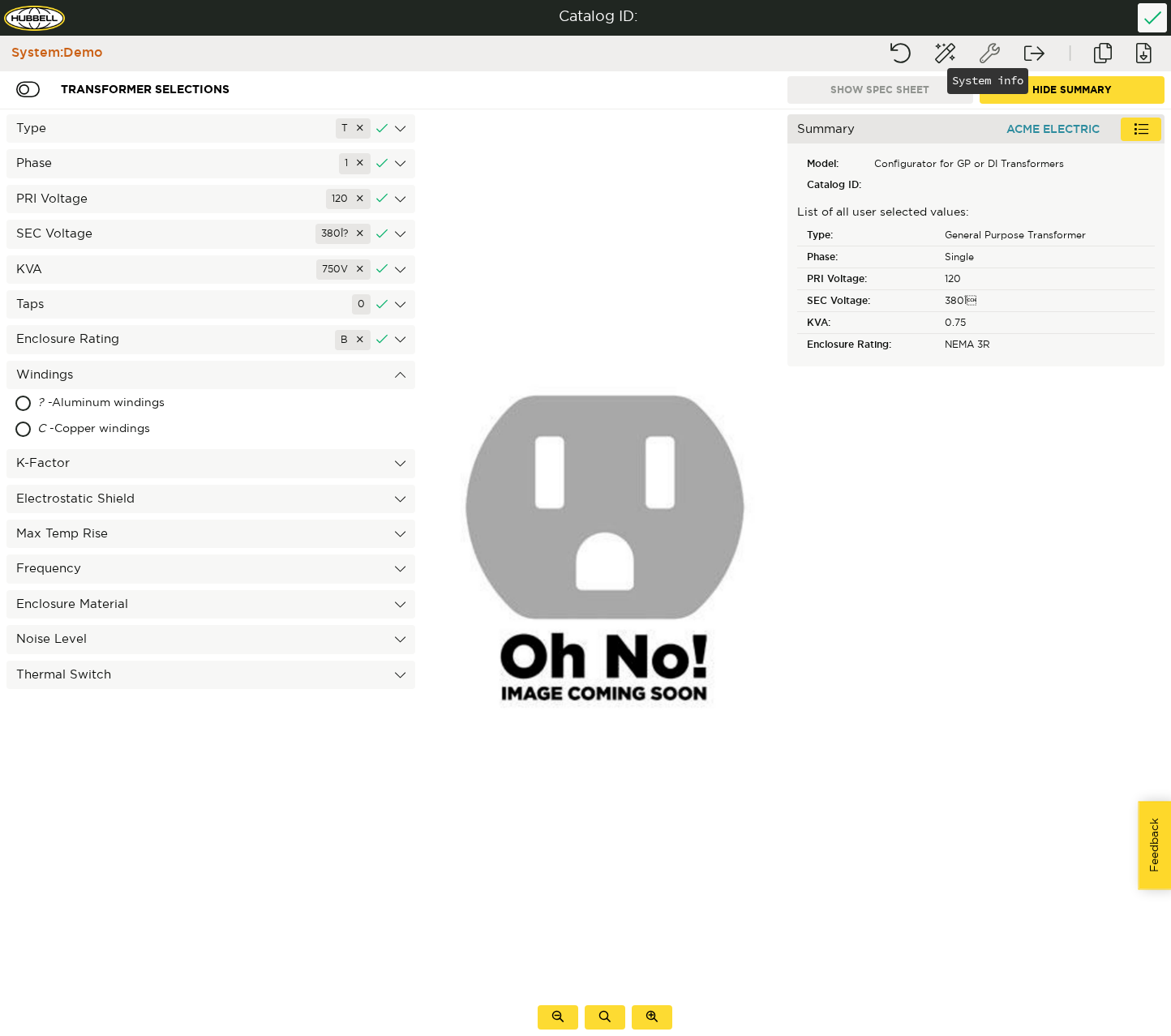
click at [991, 49] on button "System info" at bounding box center [989, 53] width 40 height 29
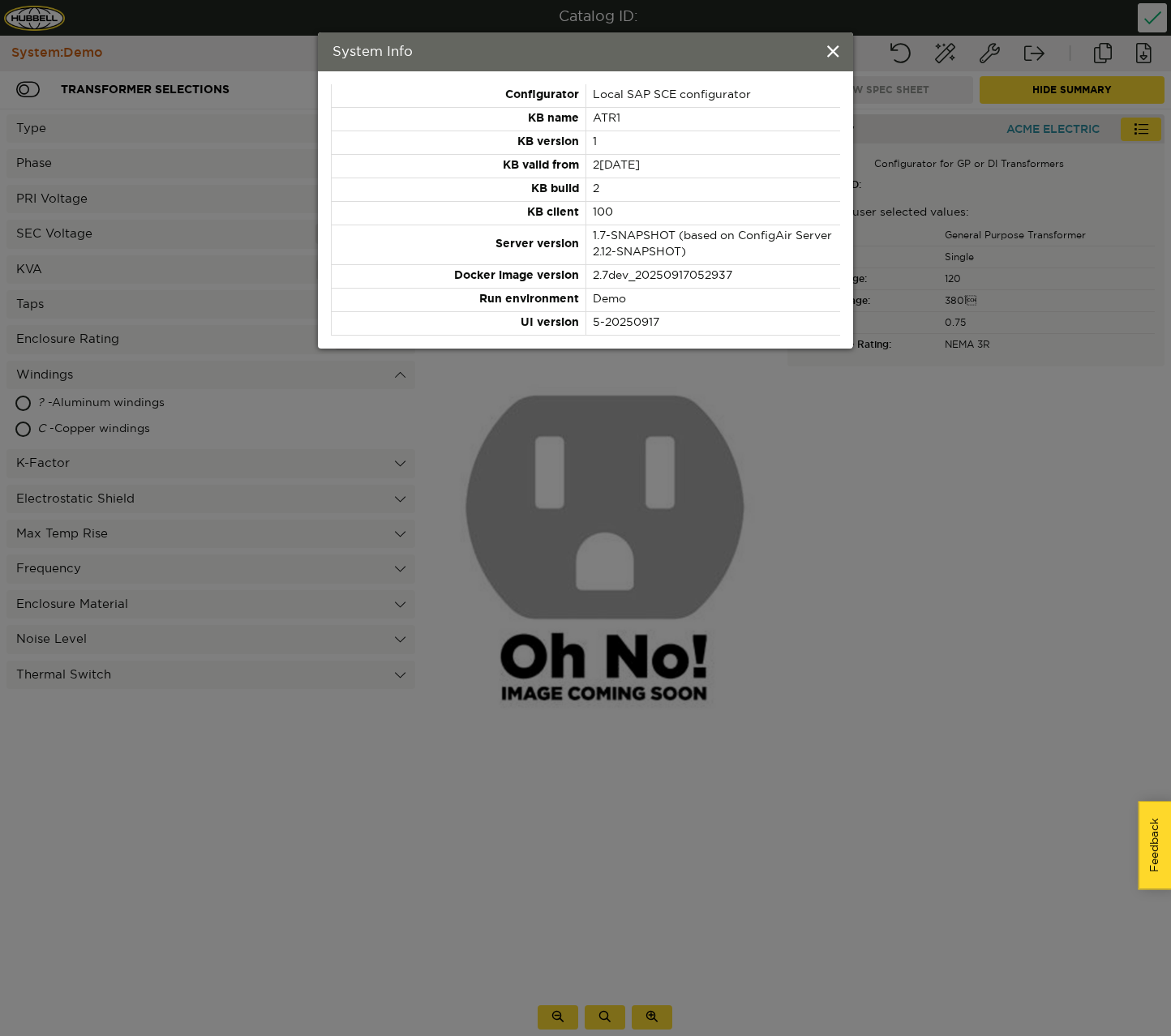
drag, startPoint x: 658, startPoint y: 160, endPoint x: 565, endPoint y: 166, distance: 93.2
click at [565, 166] on tr "KB valid from 2[DATE]" at bounding box center [586, 166] width 509 height 23
click at [830, 52] on span at bounding box center [833, 53] width 12 height 18
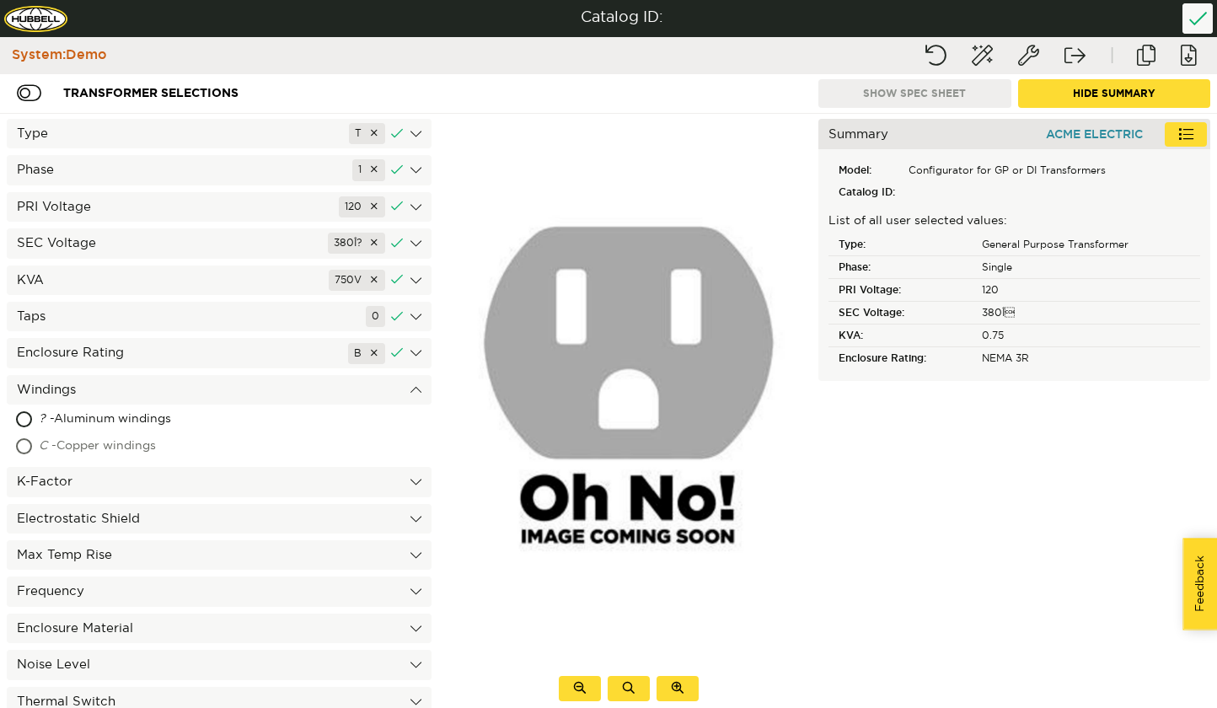
click at [136, 449] on div "C - Copper windings" at bounding box center [161, 446] width 244 height 27
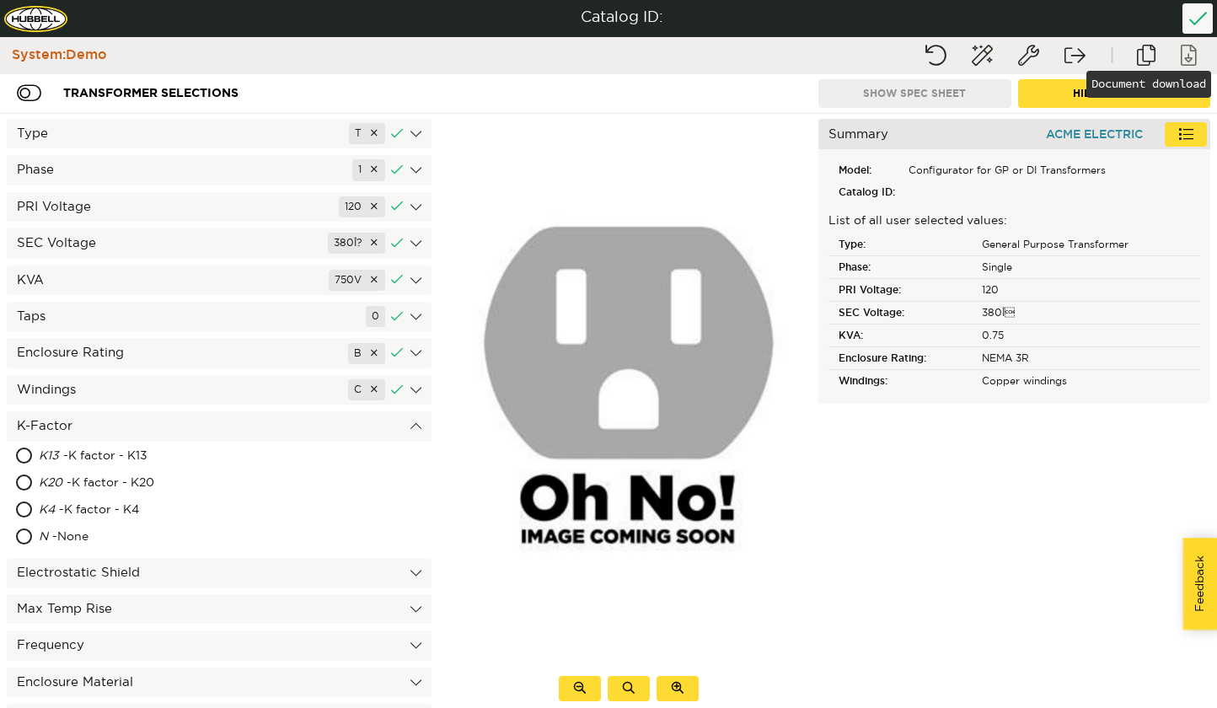
click at [1185, 54] on button "Document download" at bounding box center [1188, 55] width 42 height 30
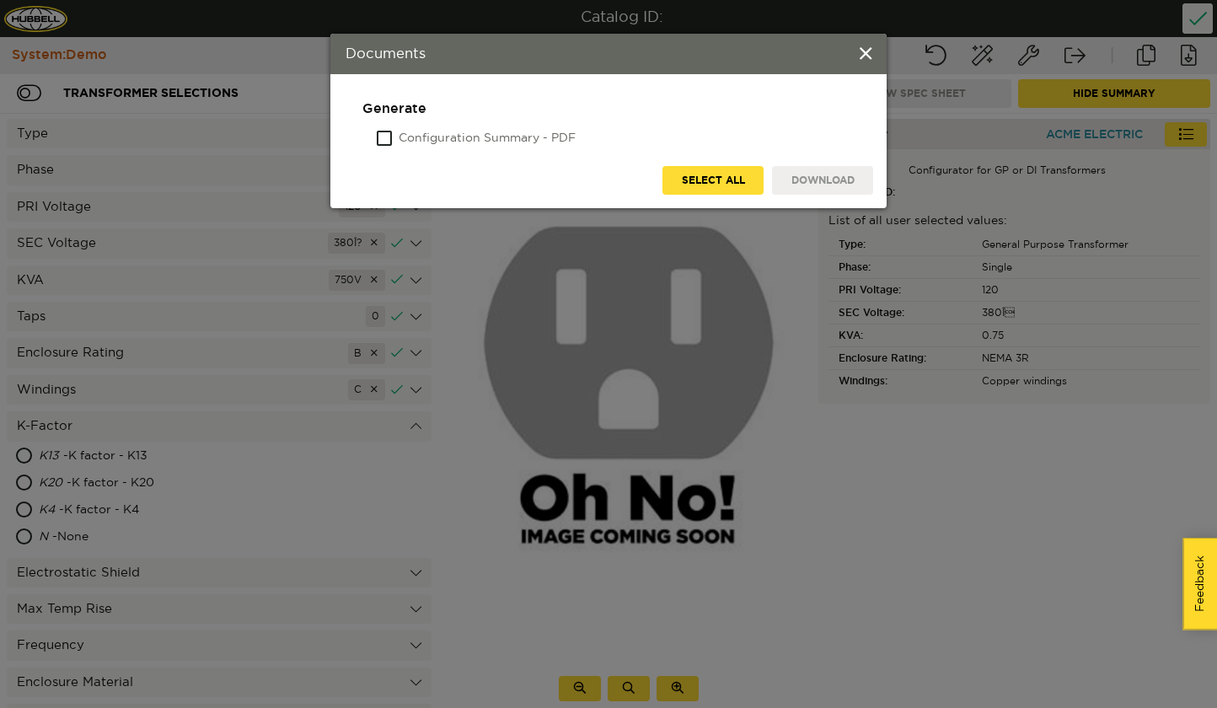
click at [452, 142] on label "Configuration Summary - PDF" at bounding box center [487, 139] width 177 height 17
click at [378, 142] on input "Configuration Summary - PDF" at bounding box center [378, 139] width 0 height 17
click at [830, 184] on button "Download" at bounding box center [822, 180] width 101 height 29
click at [866, 51] on span at bounding box center [866, 55] width 12 height 19
